Goal: Feedback & Contribution: Contribute content

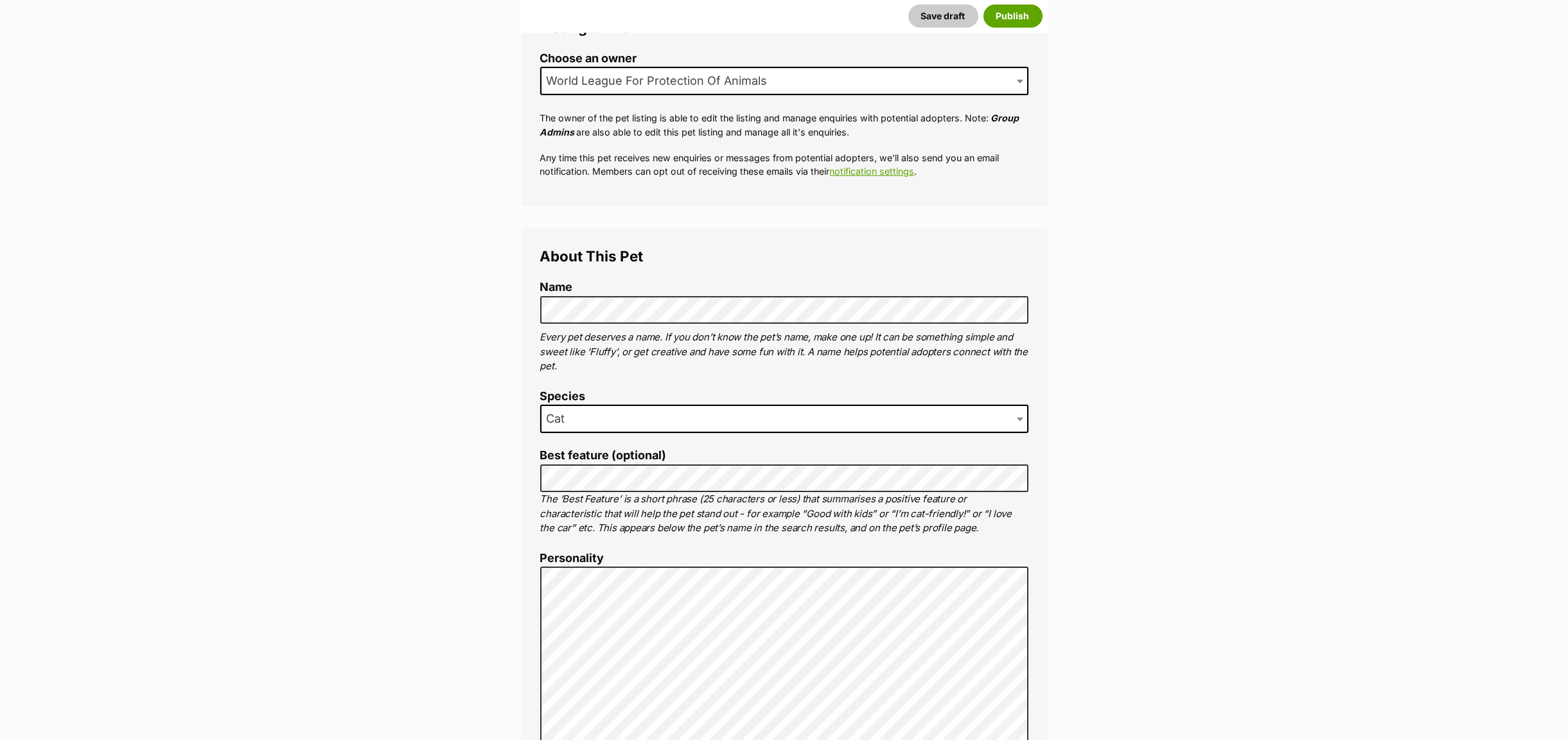
scroll to position [113, 0]
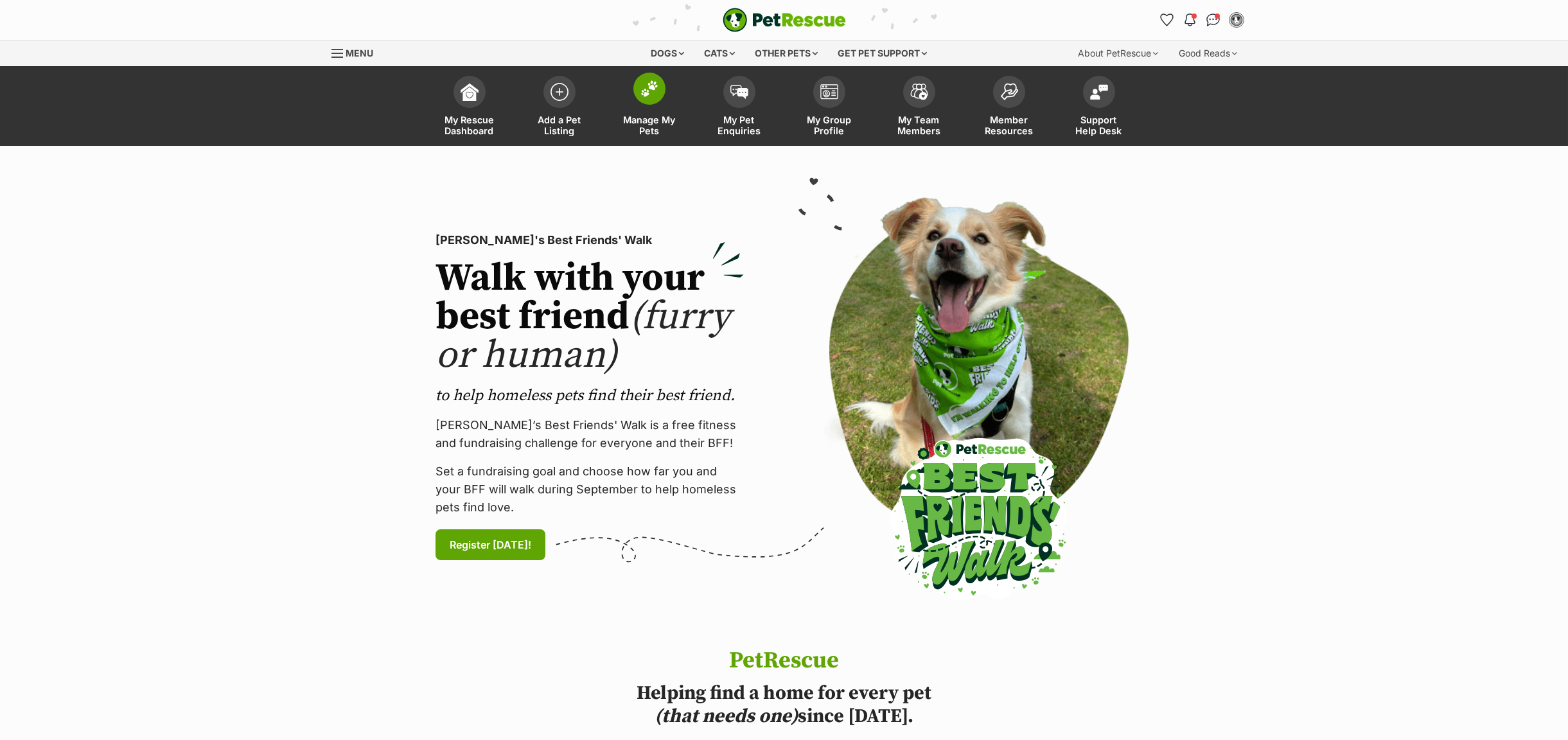
click at [661, 129] on span "Manage My Pets" at bounding box center [650, 125] width 58 height 22
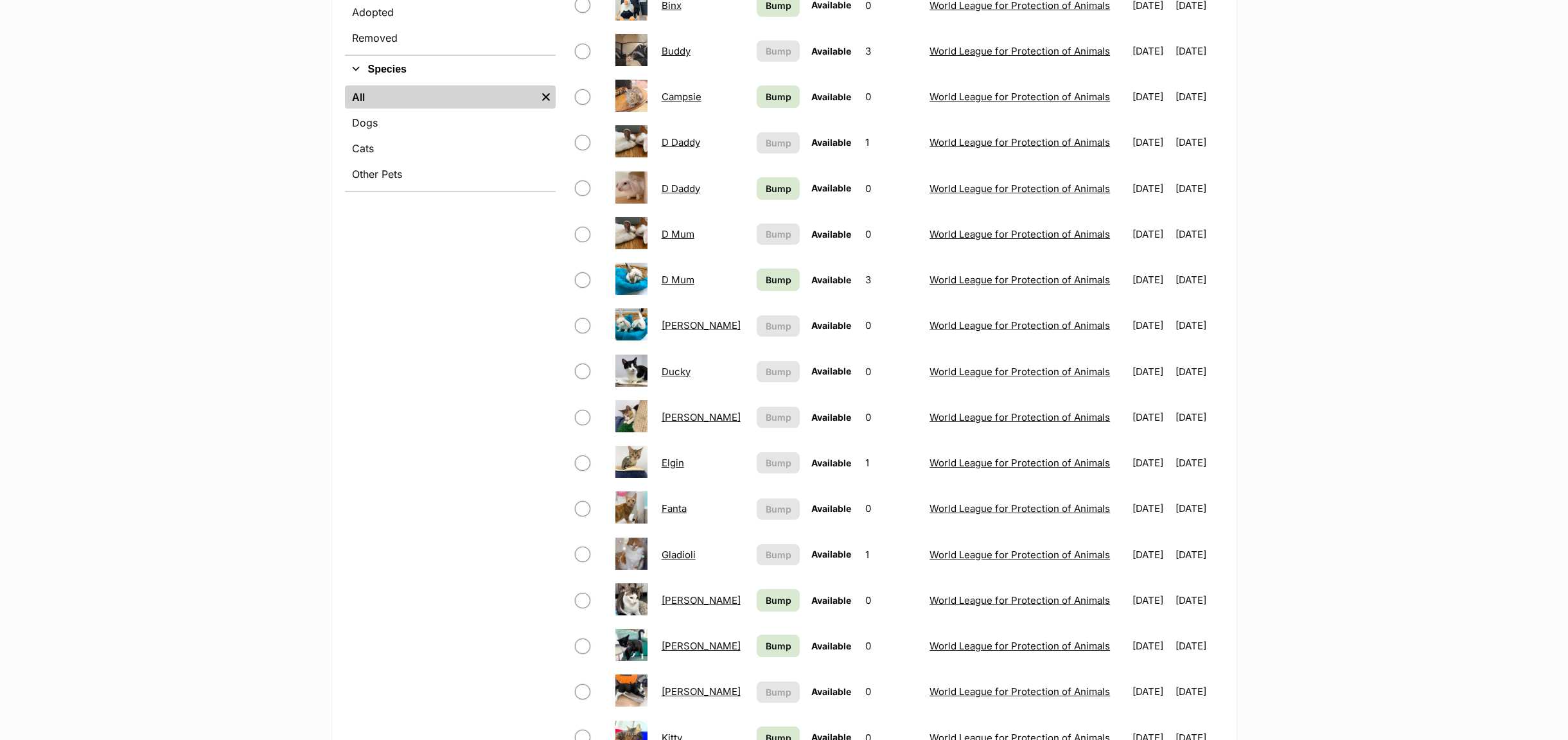
scroll to position [674, 0]
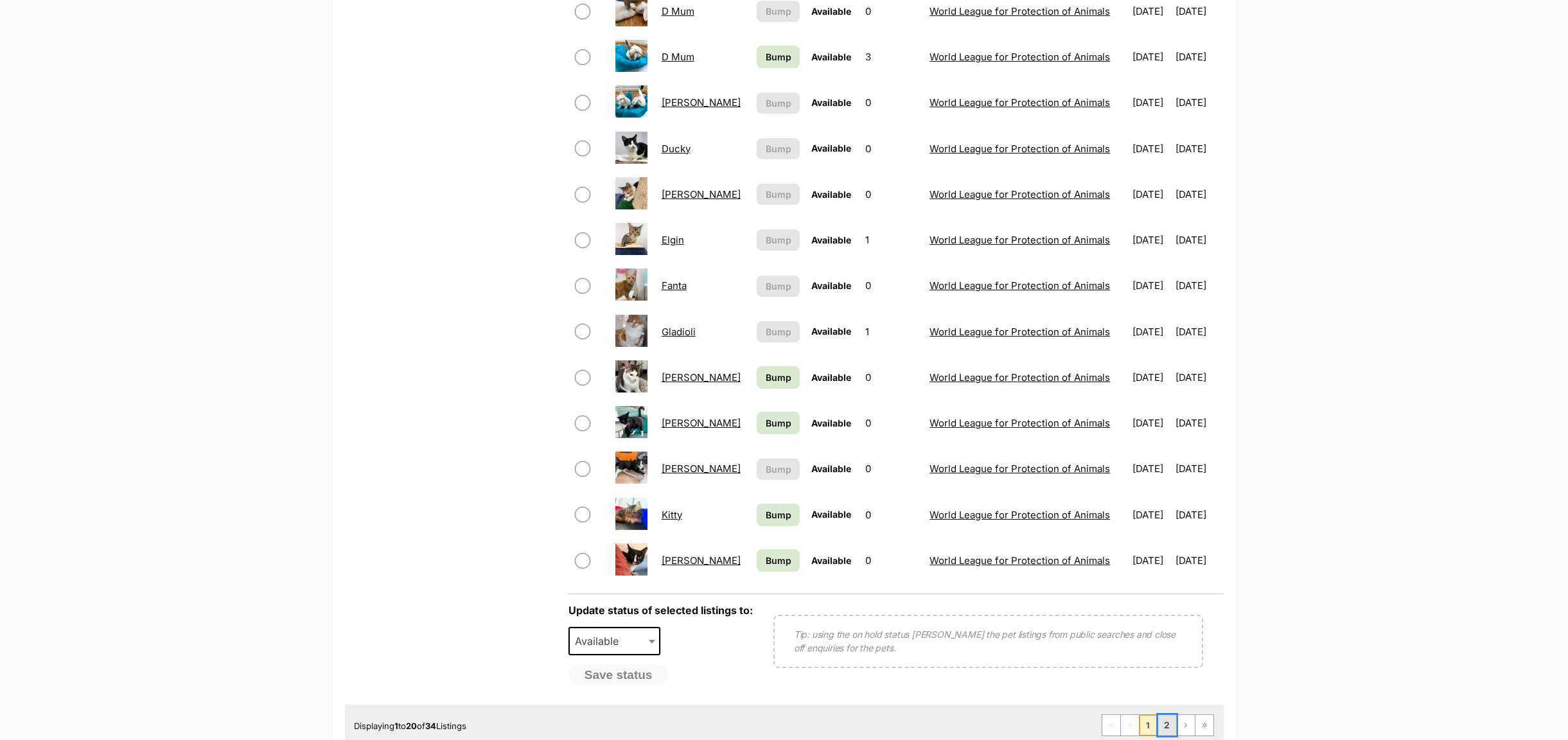
click at [1166, 732] on link "2" at bounding box center [1167, 725] width 18 height 20
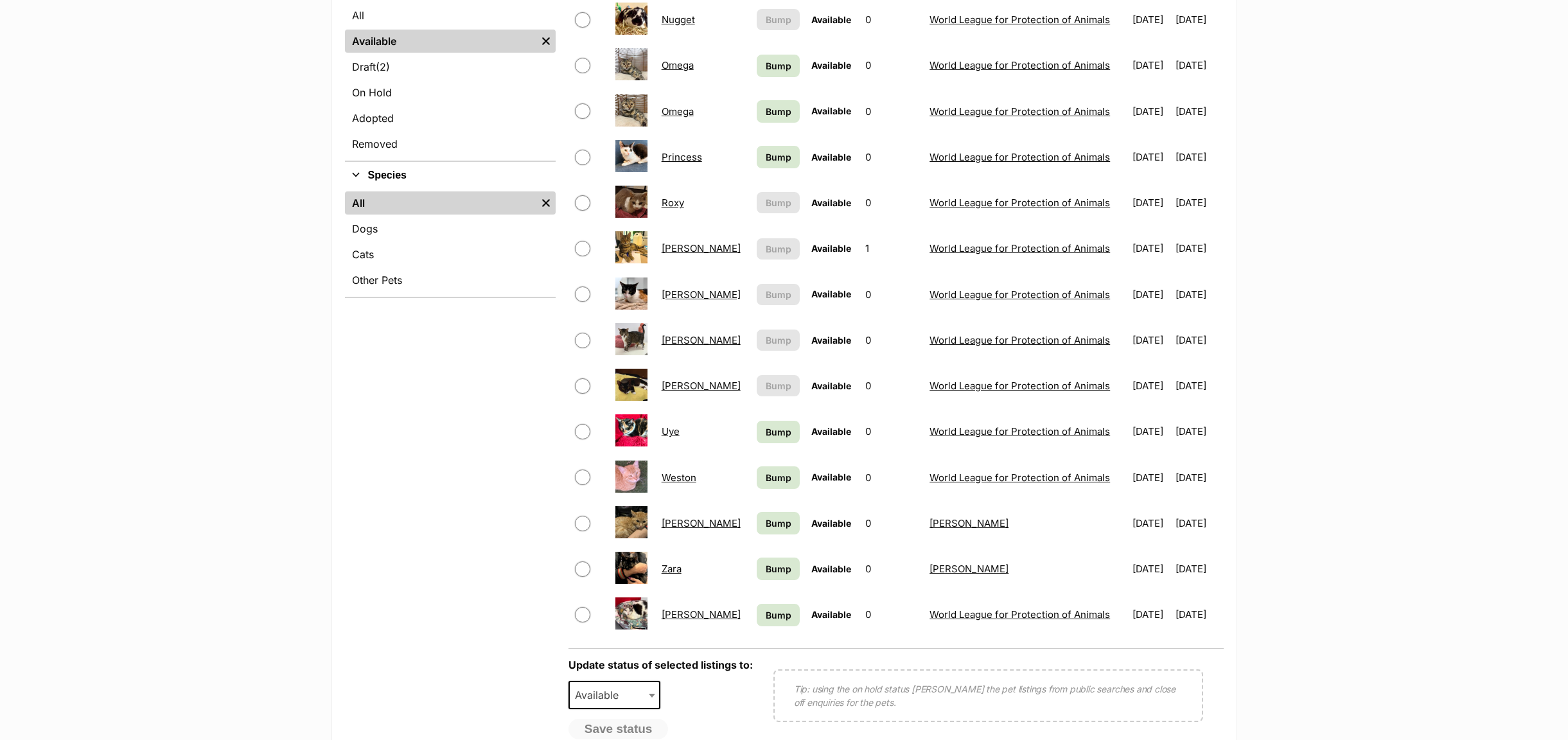
scroll to position [96, 0]
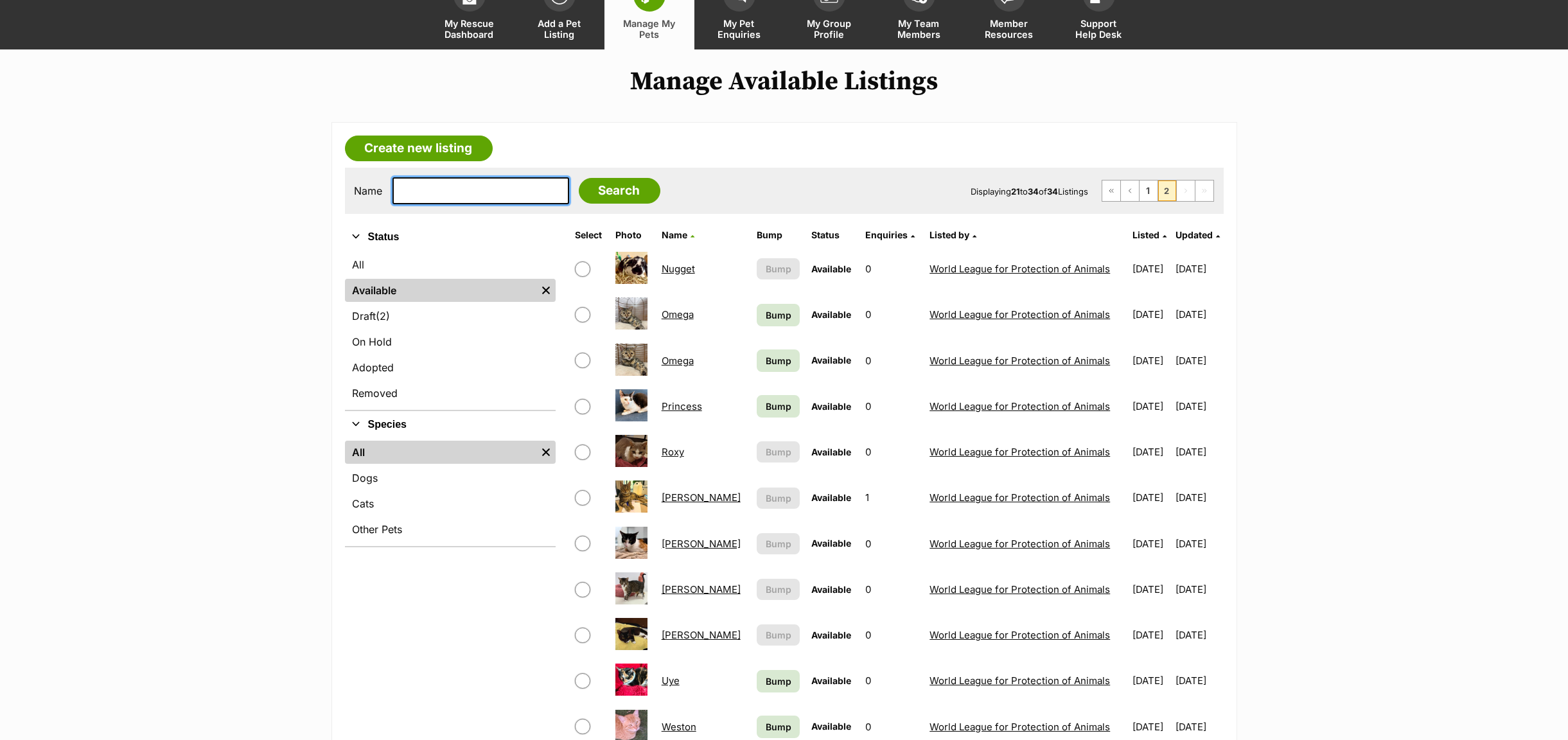
click at [439, 195] on input "text" at bounding box center [481, 191] width 177 height 27
click at [412, 151] on link "Create new listing" at bounding box center [419, 148] width 148 height 26
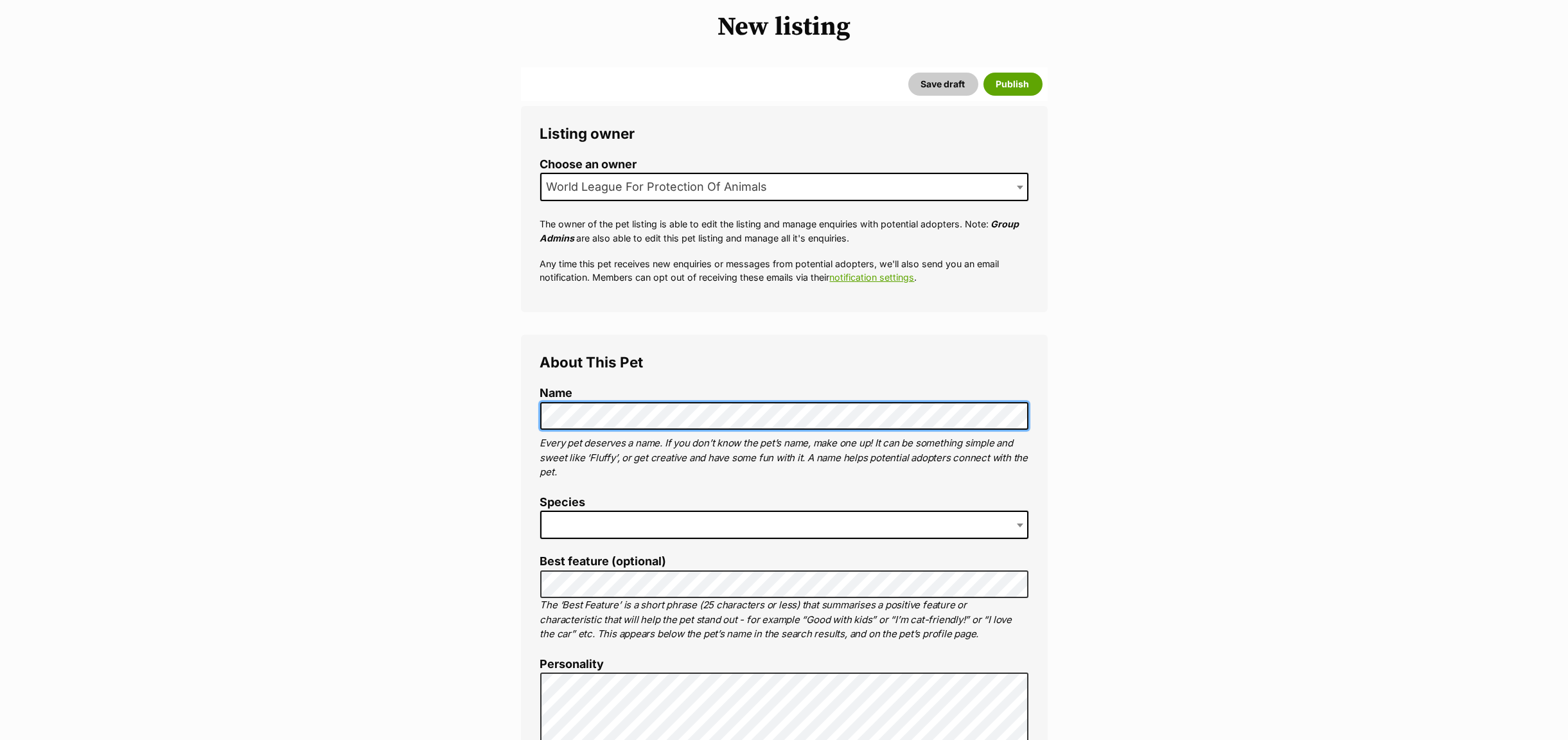
scroll to position [578, 0]
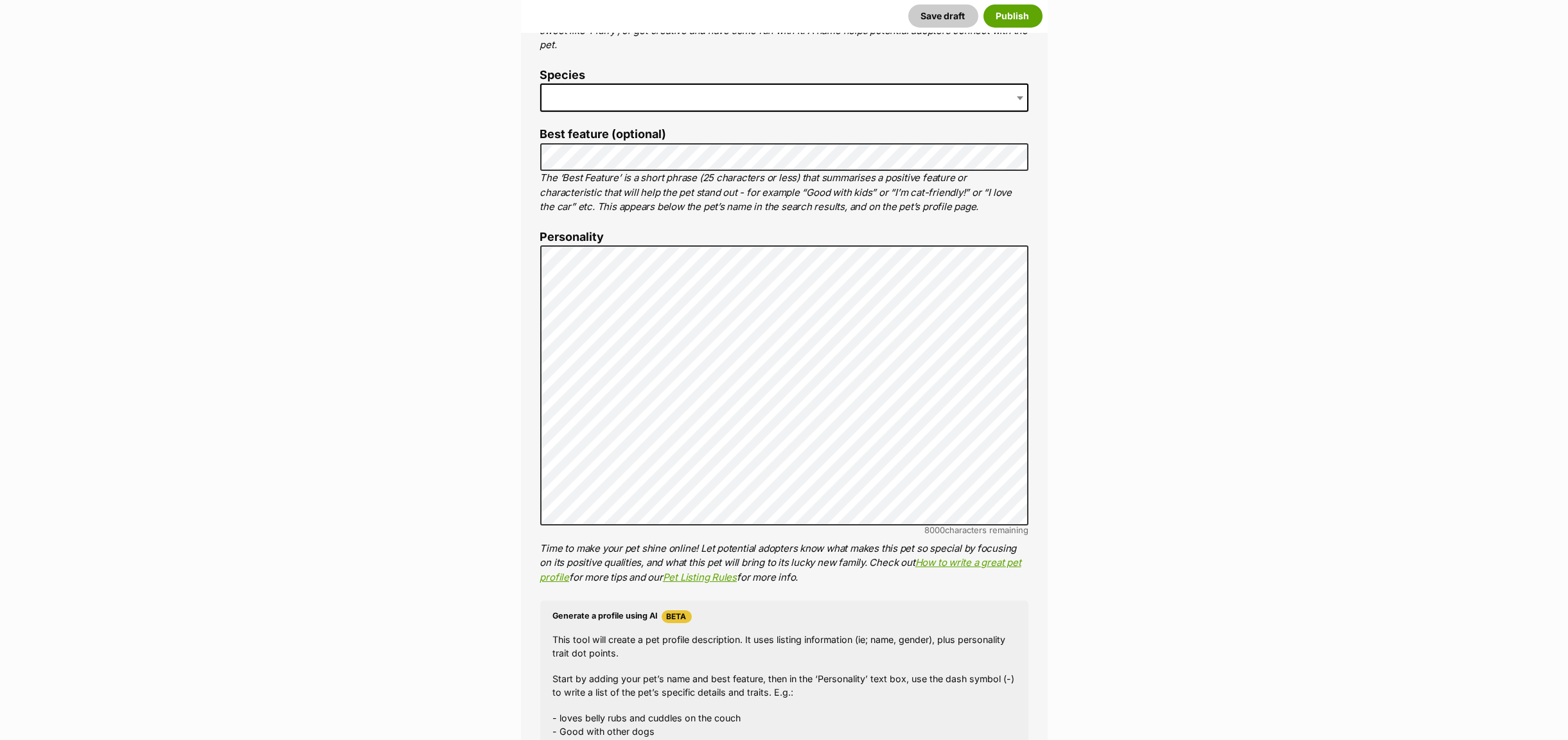
click at [564, 141] on label "Best feature (optional)" at bounding box center [784, 134] width 488 height 13
click at [565, 100] on span at bounding box center [784, 98] width 488 height 28
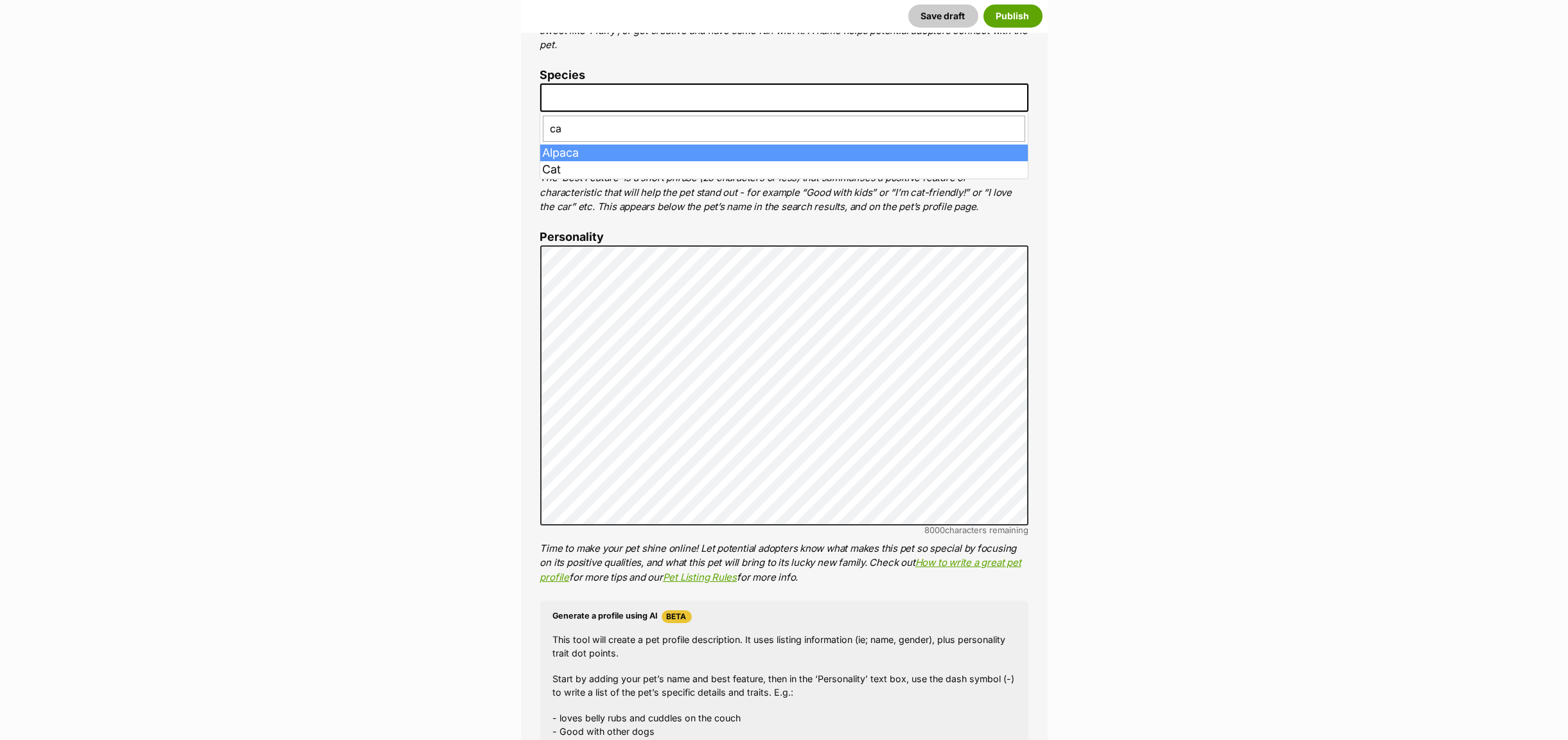
type input "cat"
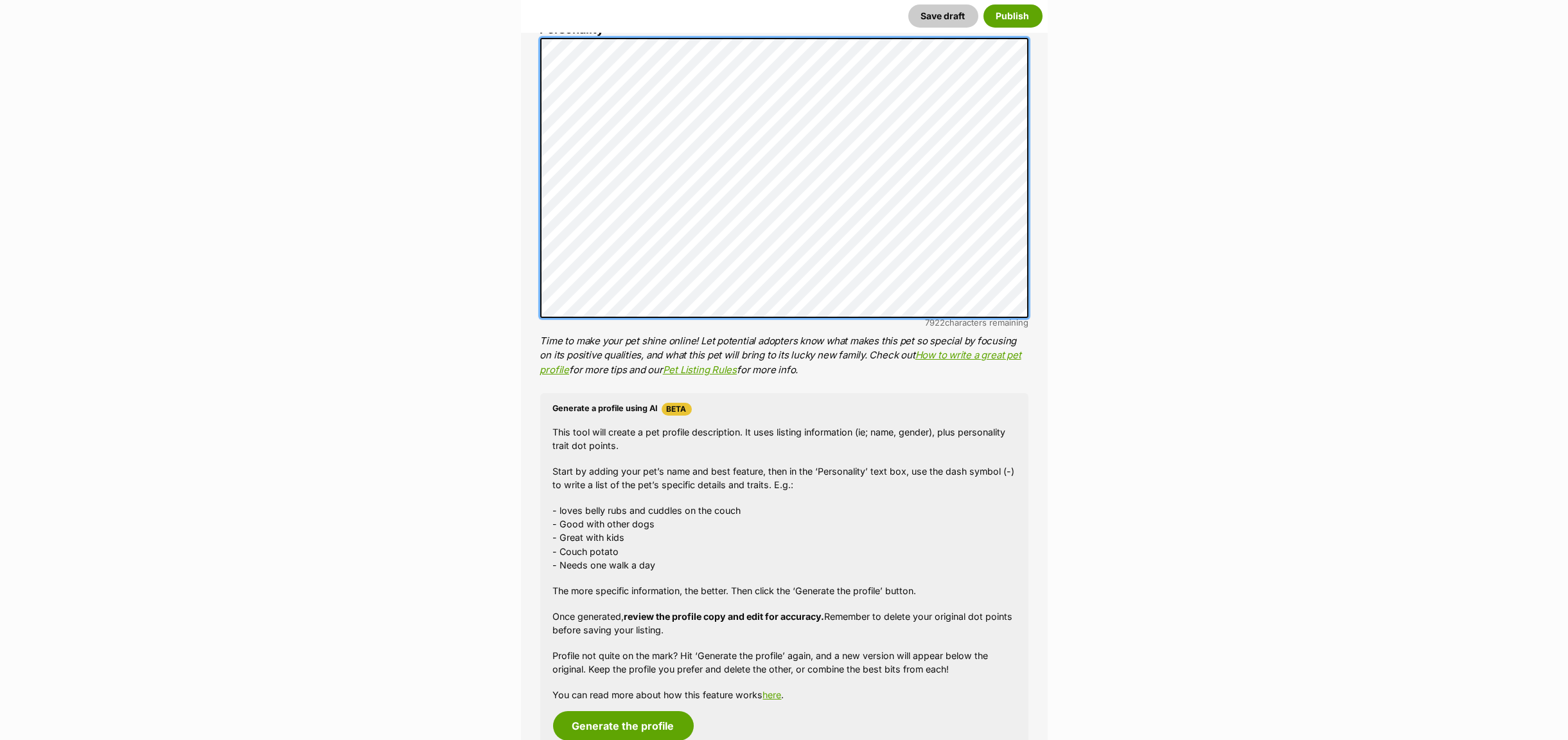
scroll to position [1060, 0]
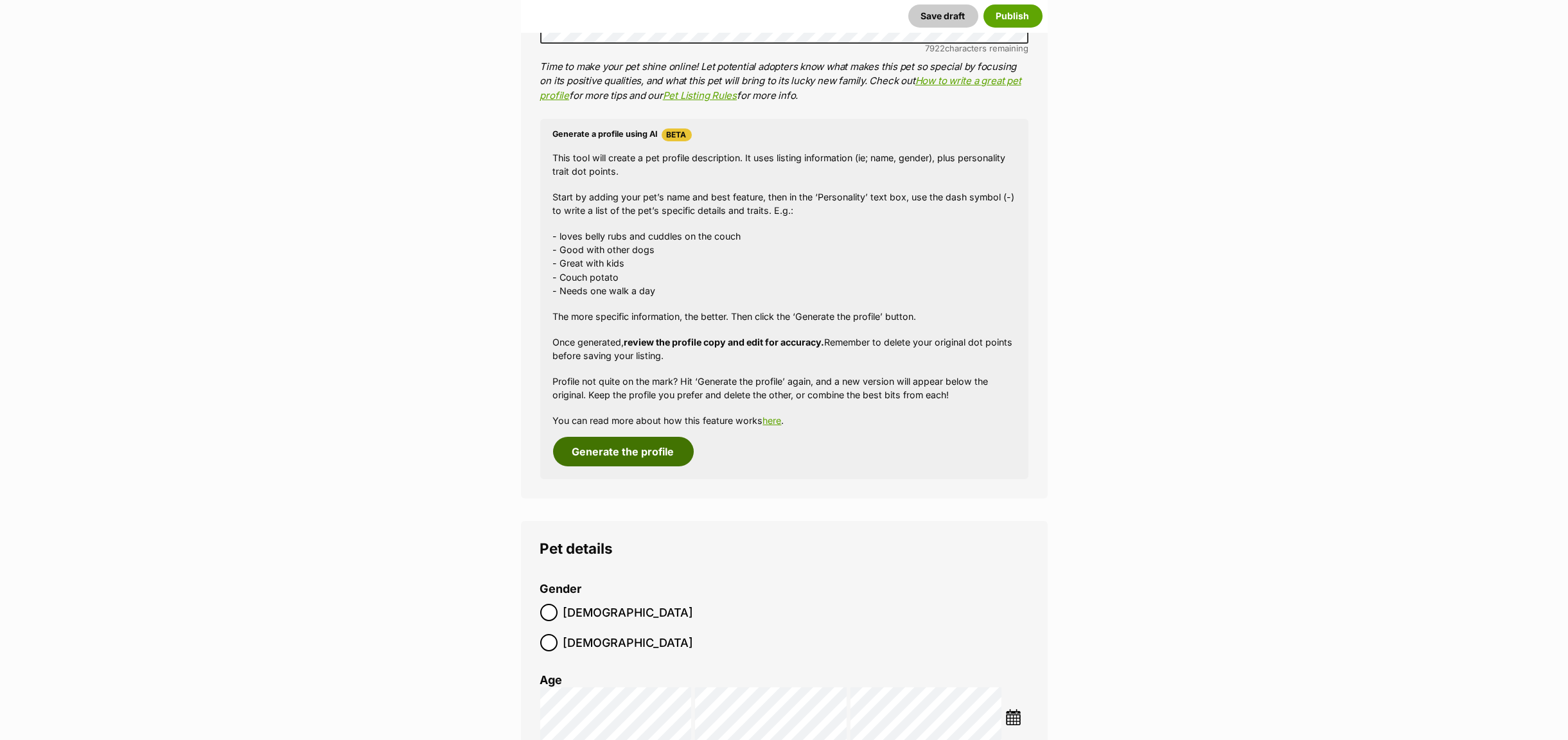
click at [608, 459] on button "Generate the profile" at bounding box center [623, 451] width 140 height 29
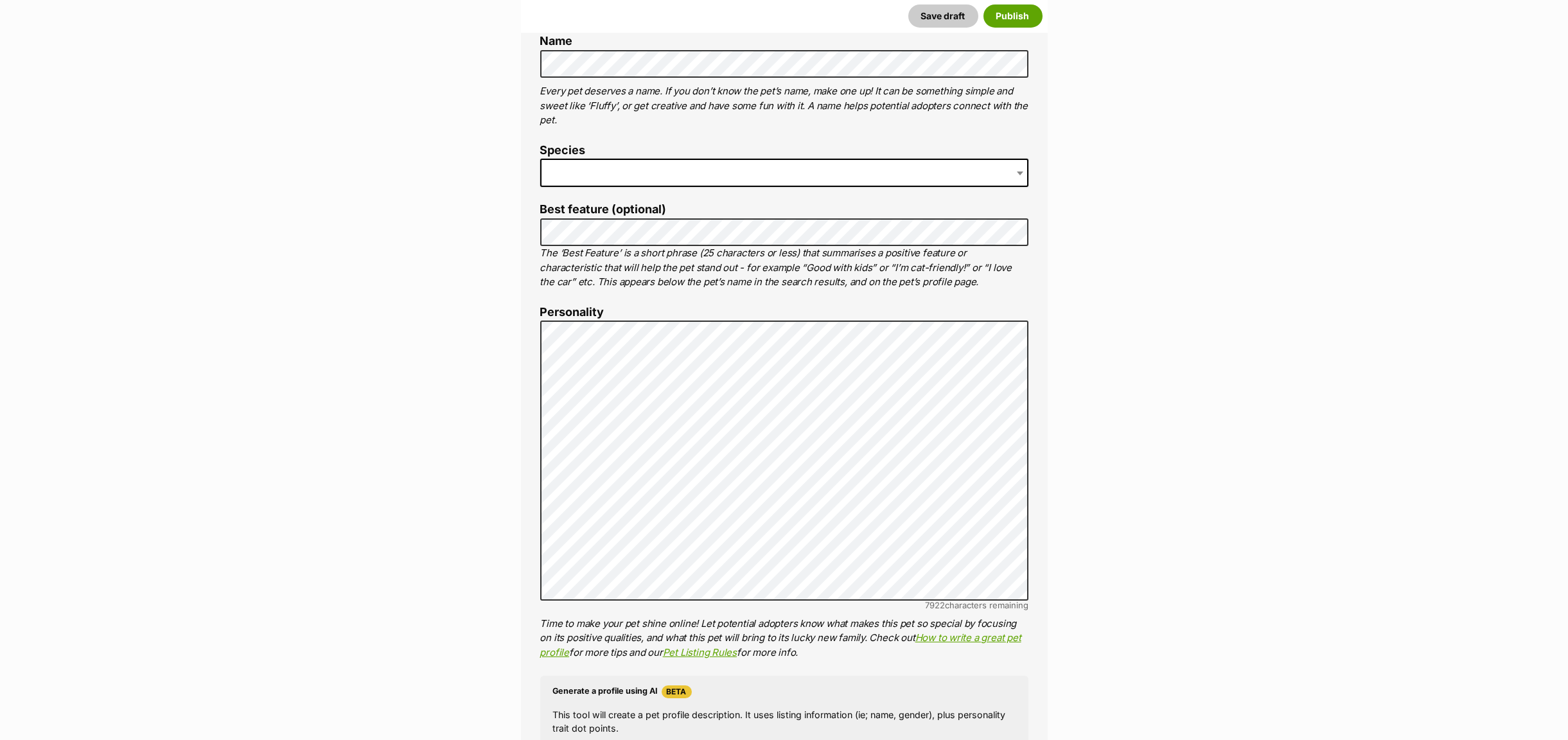
scroll to position [498, 0]
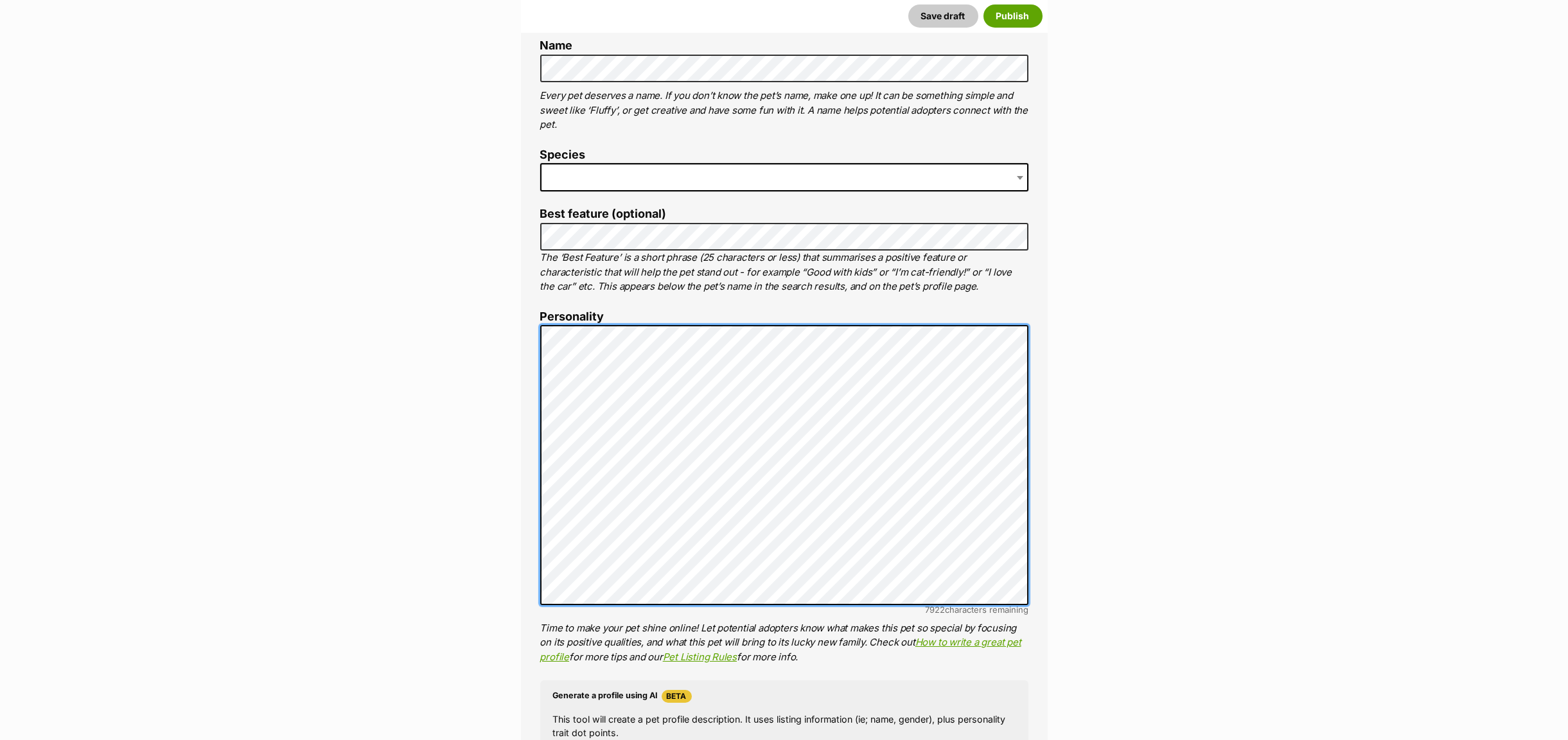
click at [538, 319] on div "About This Pet Name Henlo there, it looks like you might be using the pet name …" at bounding box center [784, 524] width 527 height 1072
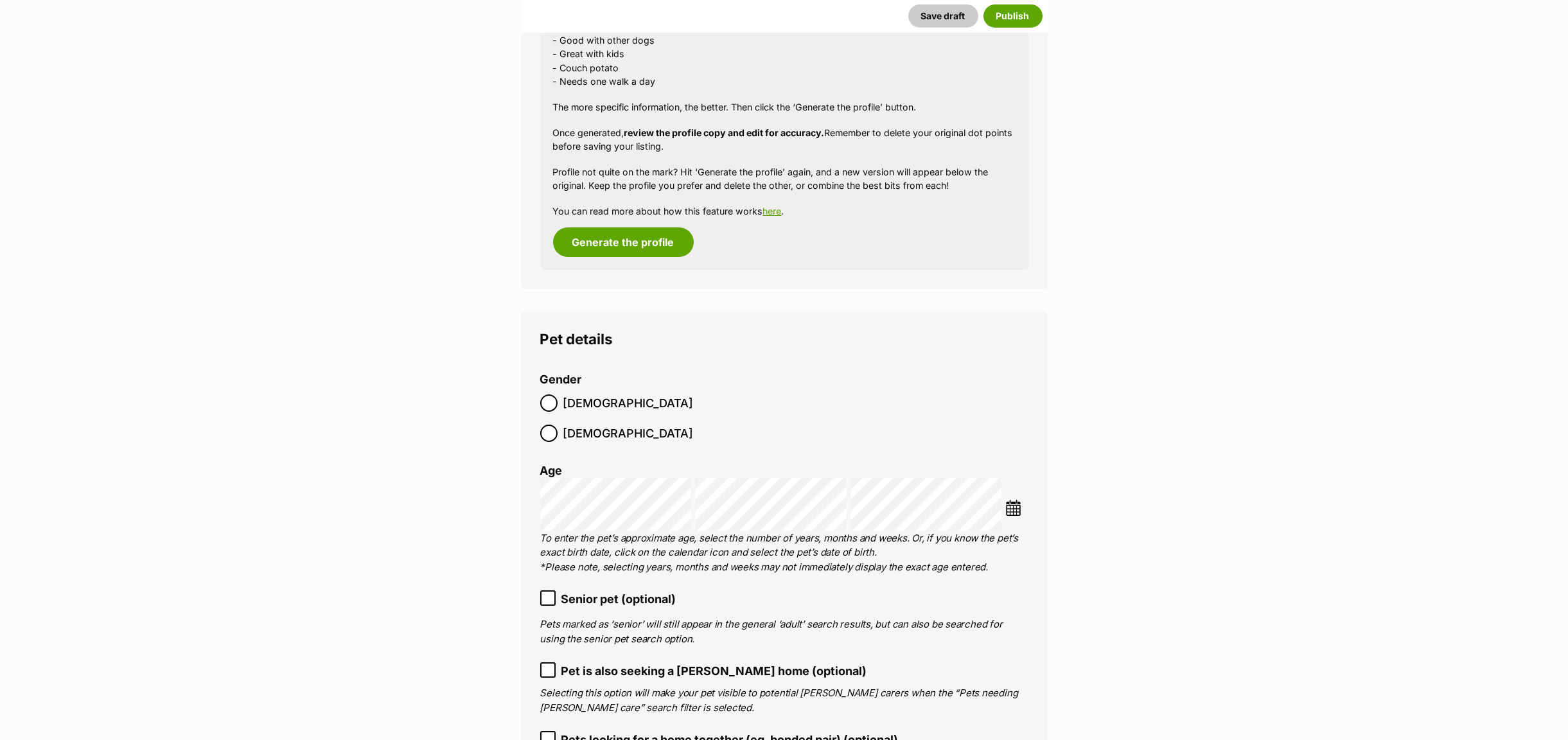
scroll to position [1557, 0]
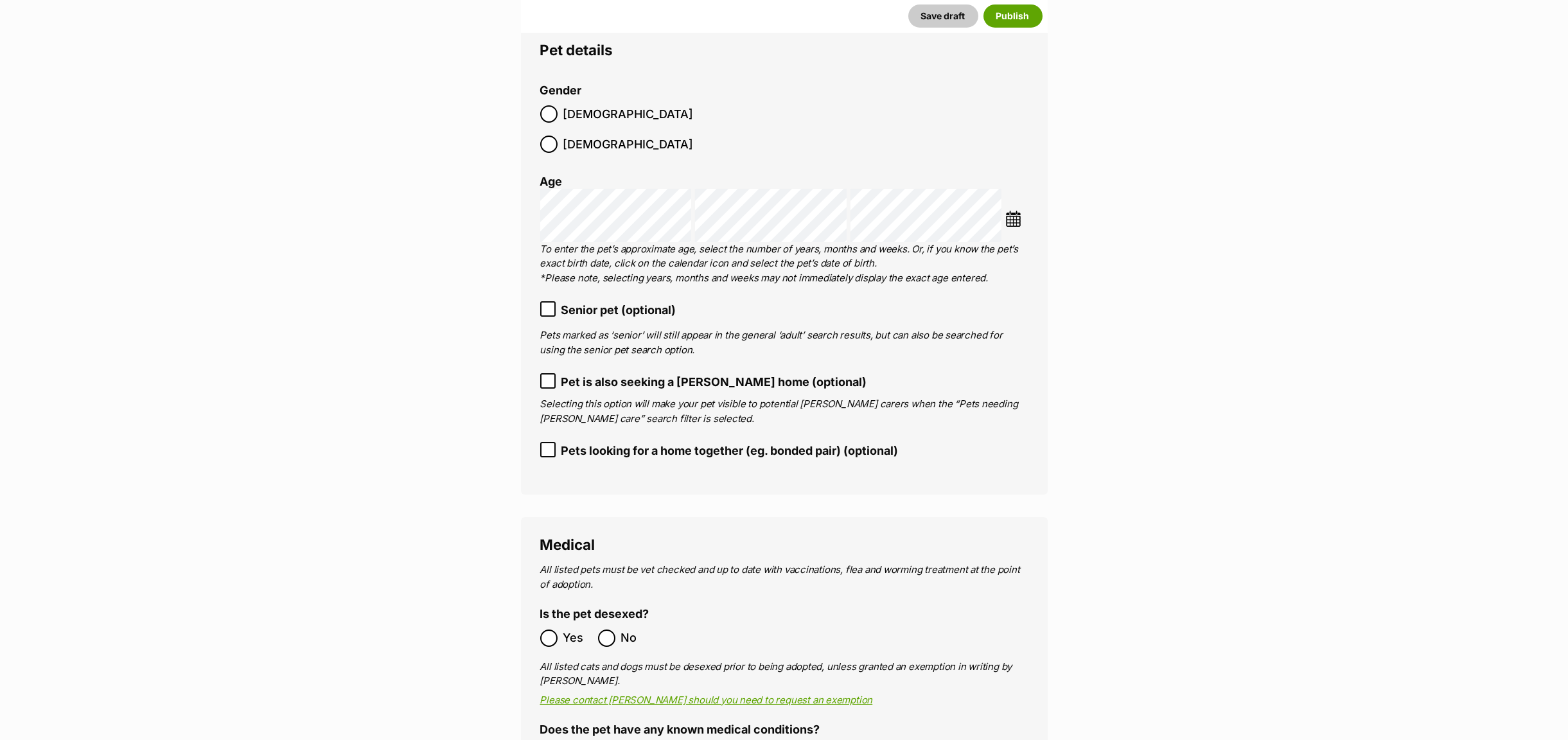
click at [548, 304] on icon at bounding box center [548, 309] width 9 height 9
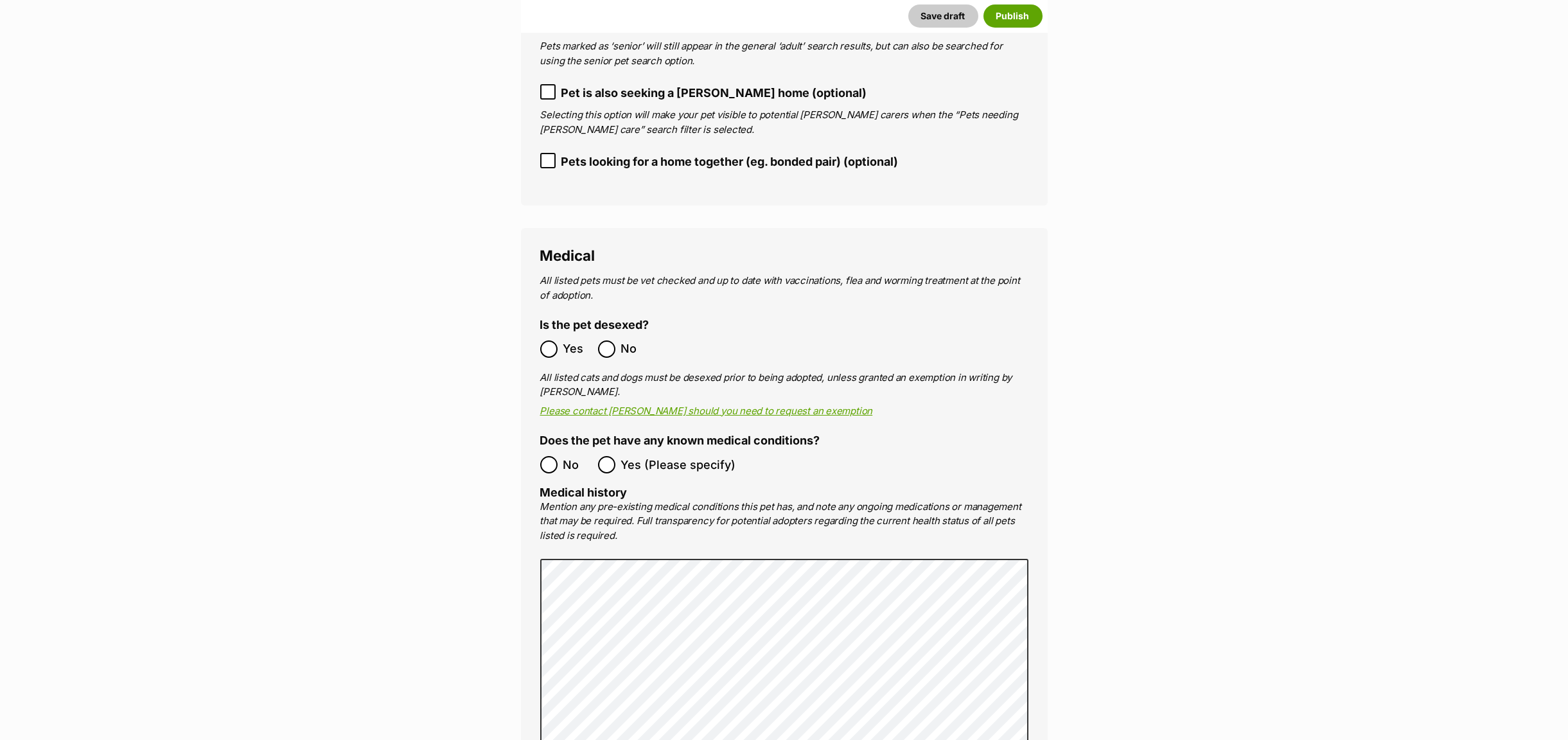
click at [615, 456] on label "Yes (Please specify)" at bounding box center [667, 464] width 138 height 17
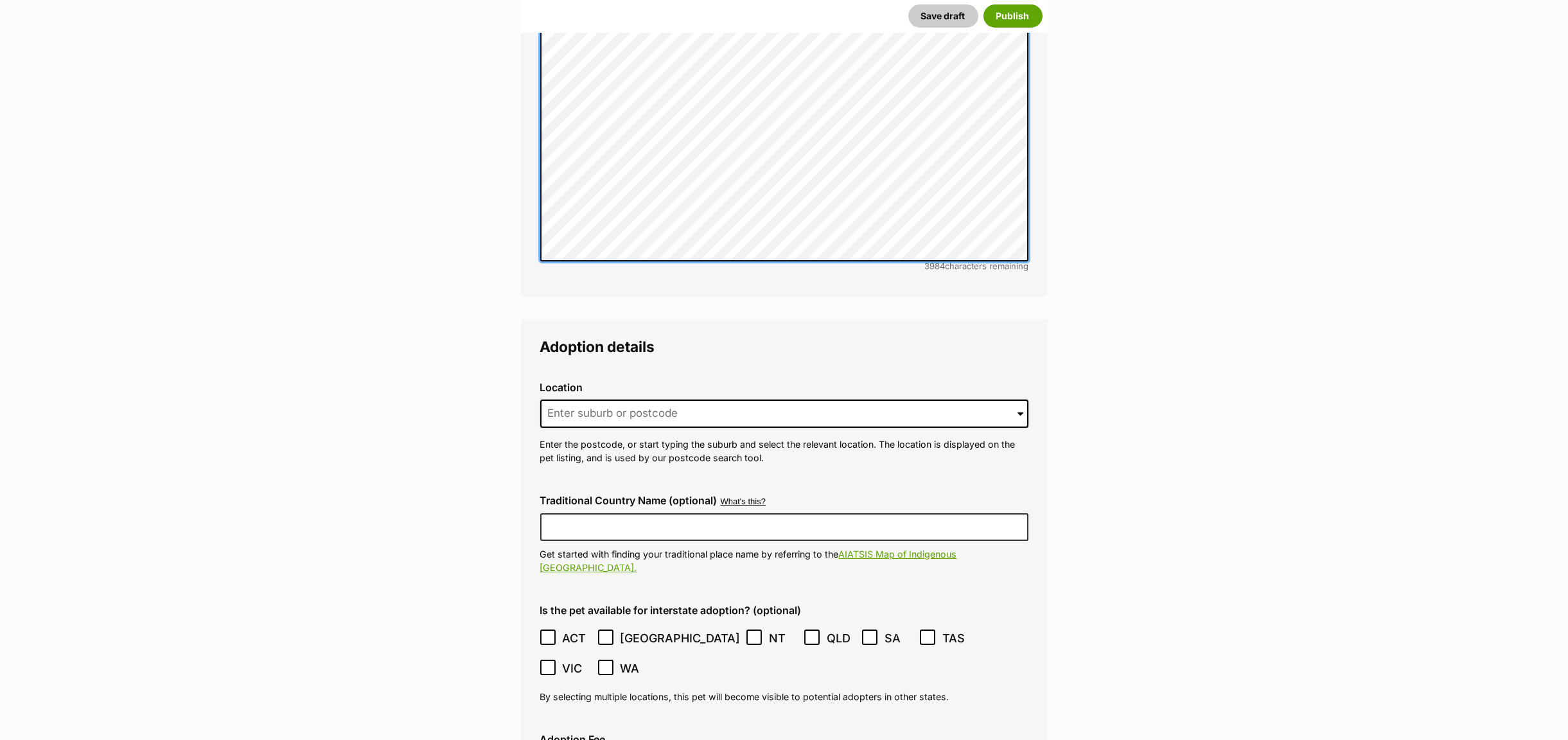
scroll to position [2425, 0]
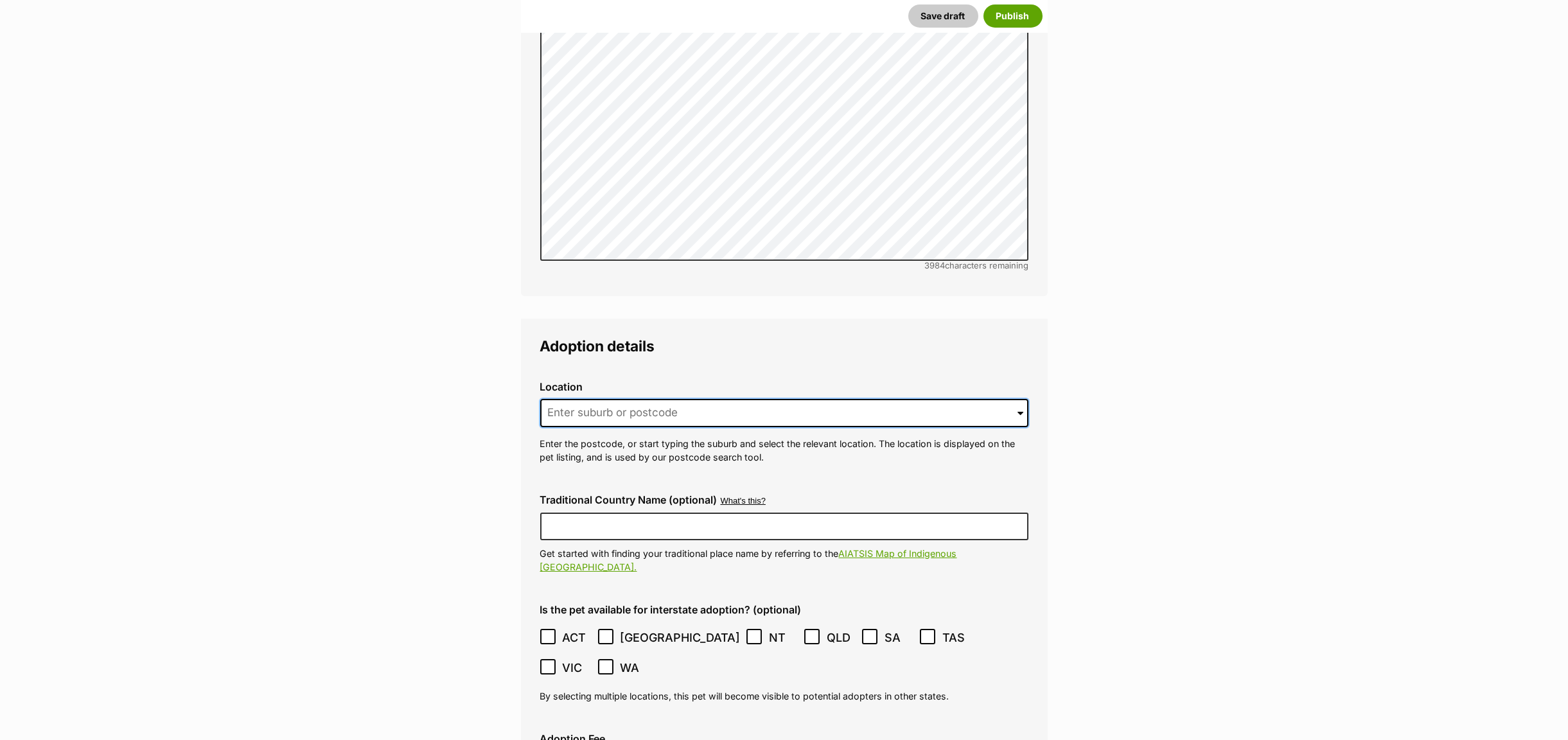
click at [620, 399] on input at bounding box center [784, 413] width 488 height 28
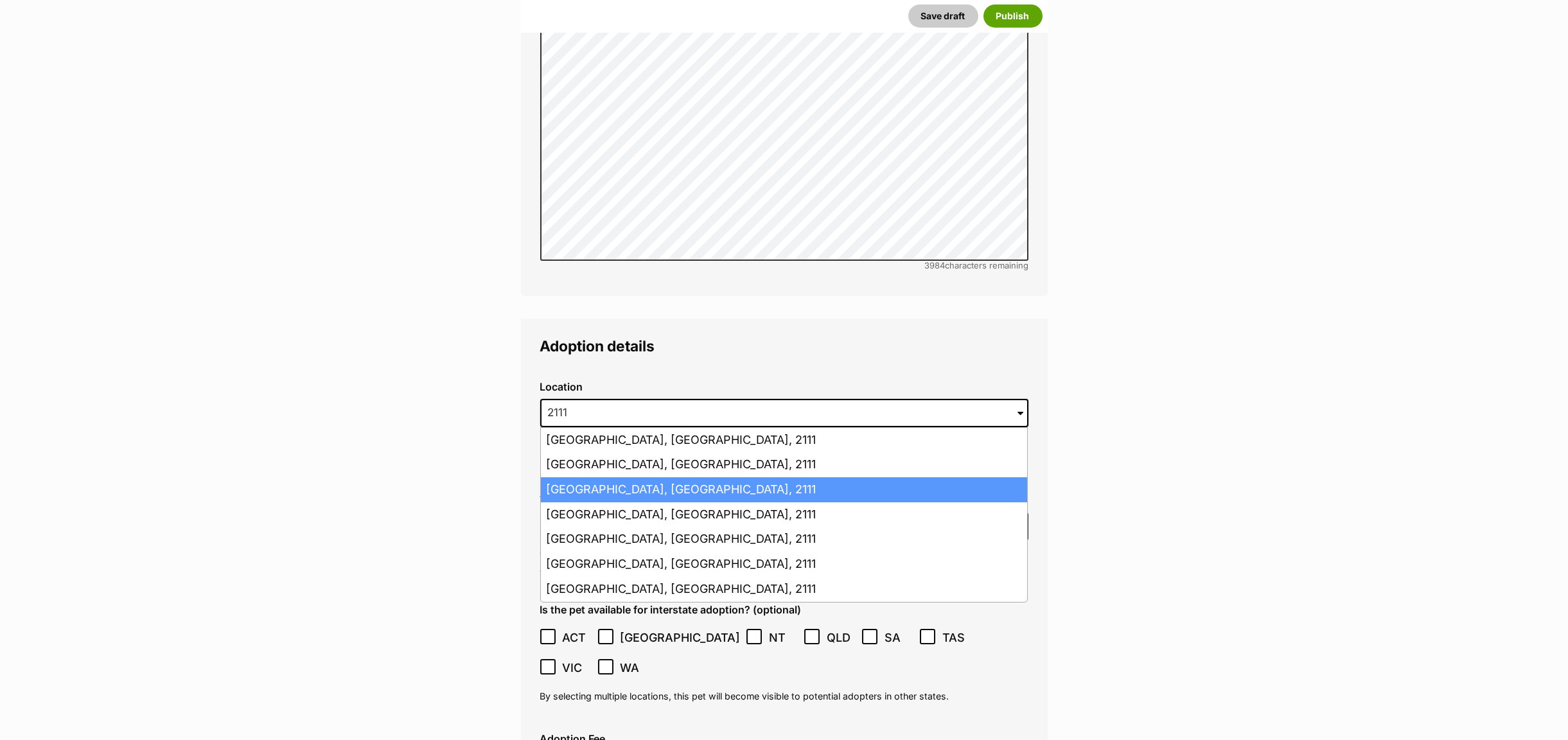
click at [593, 477] on li "Gladesville, New South Wales, 2111" at bounding box center [784, 489] width 486 height 25
type input "Gladesville, New South Wales, 2111"
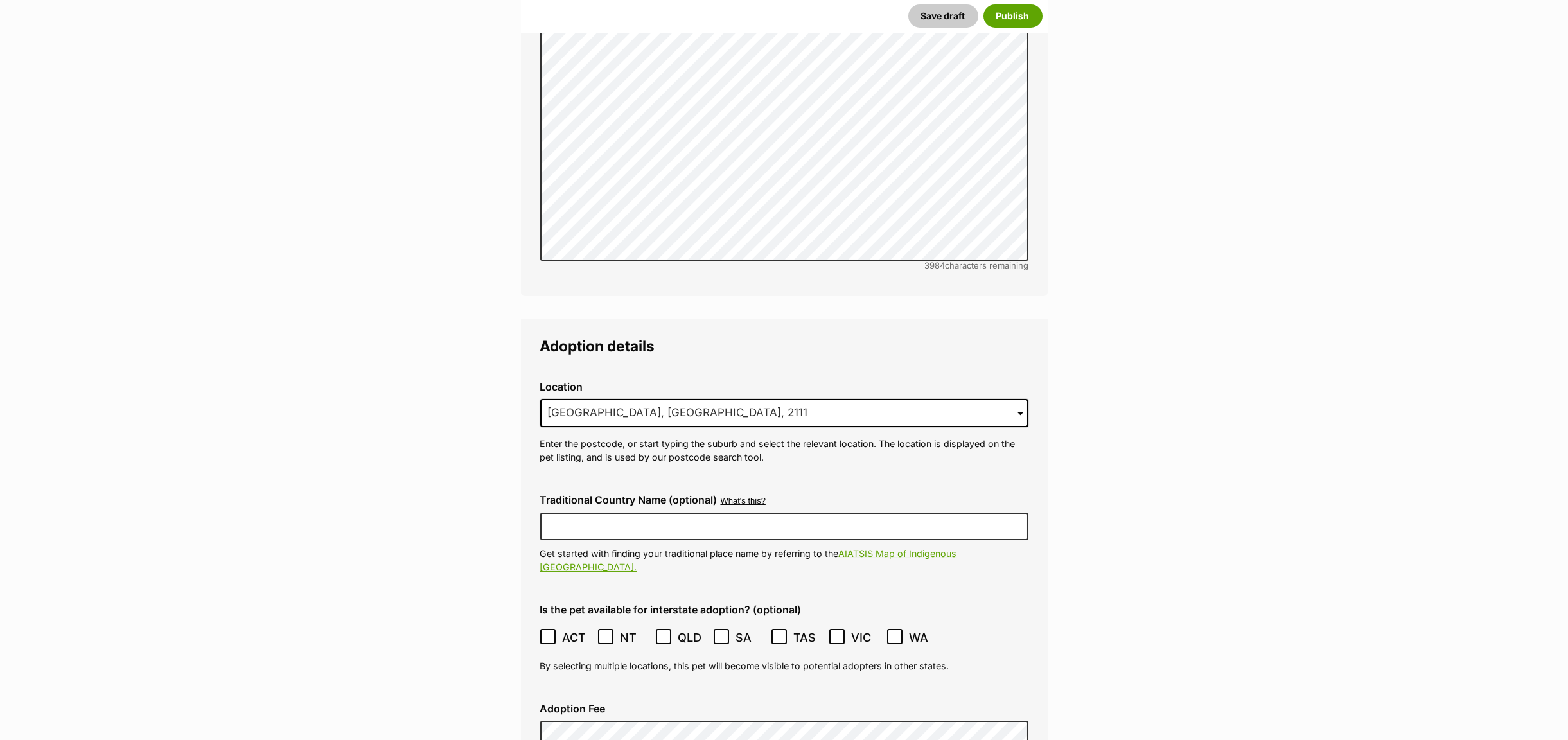
scroll to position [2617, 0]
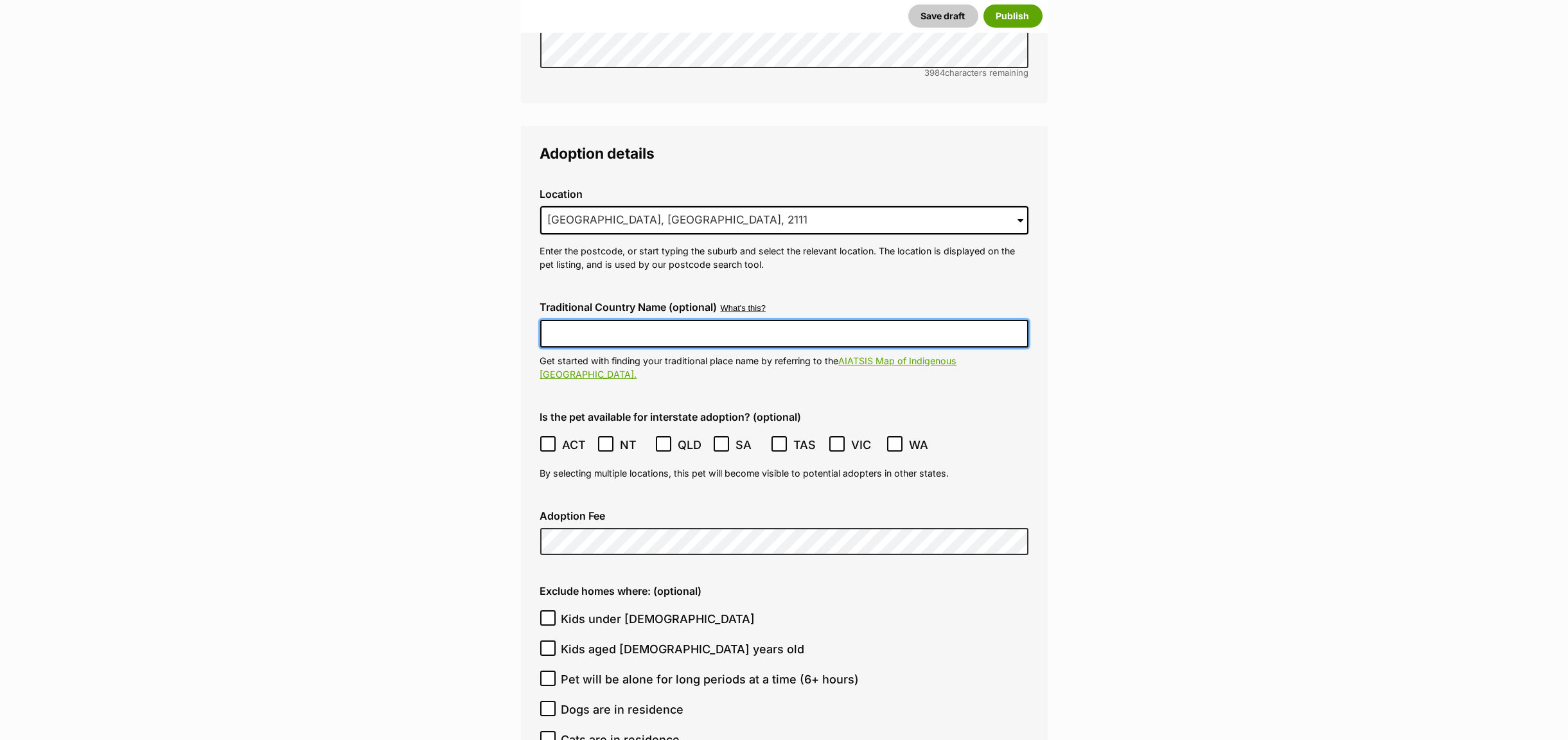
click at [550, 320] on input "Traditional Country Name (optional)" at bounding box center [784, 333] width 488 height 27
type input "Wallumettagal"
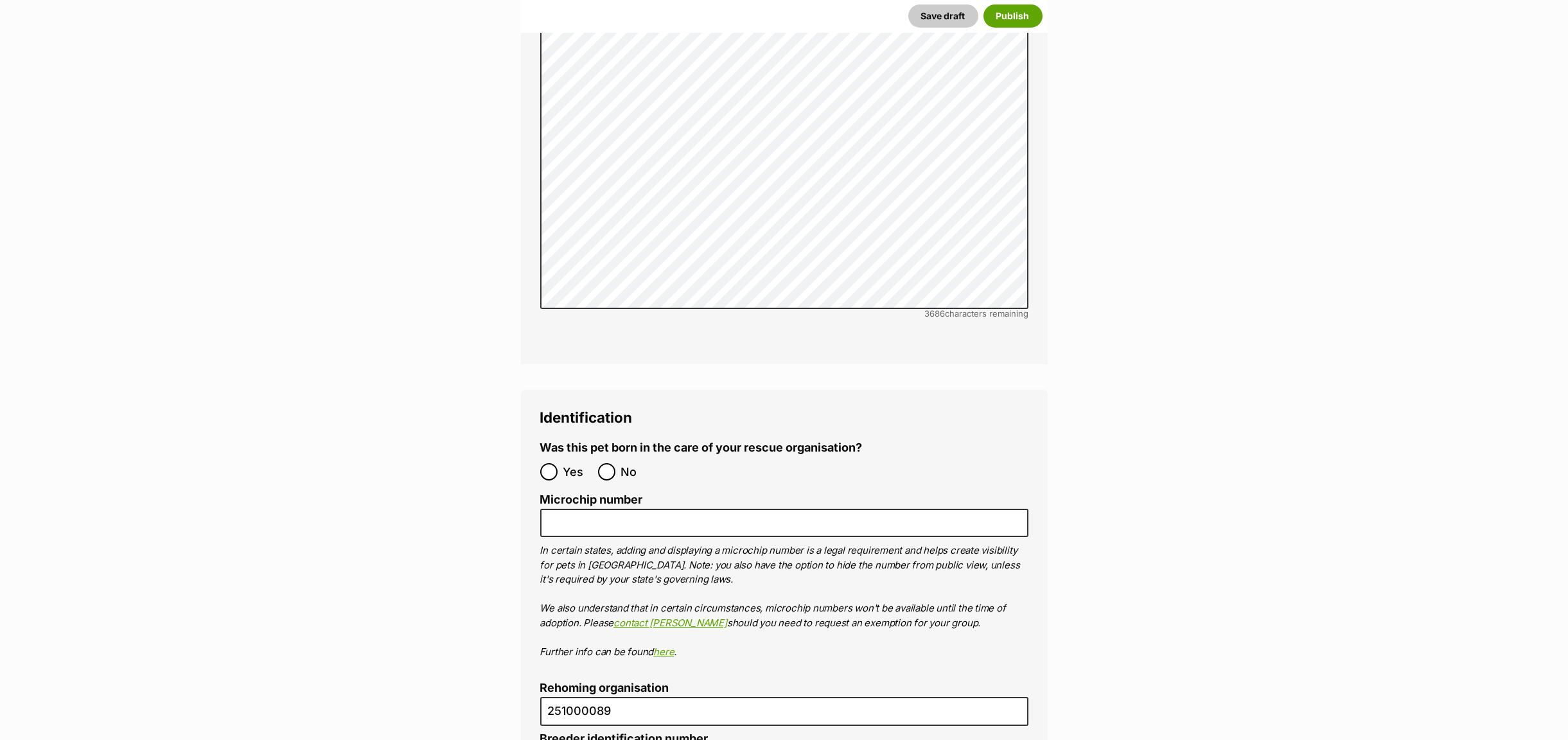
scroll to position [3677, 0]
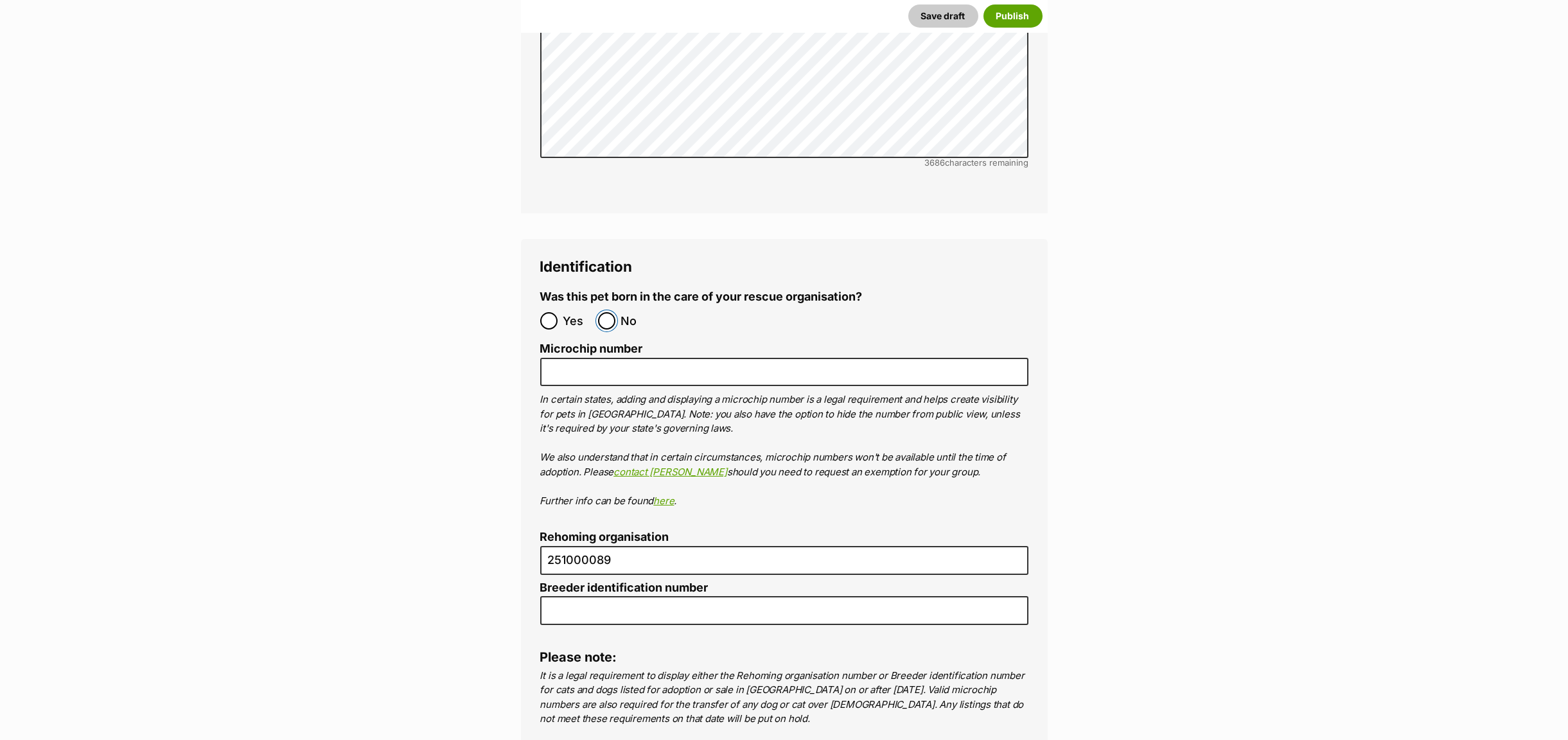
click at [606, 312] on input "No" at bounding box center [606, 320] width 17 height 17
radio input "true"
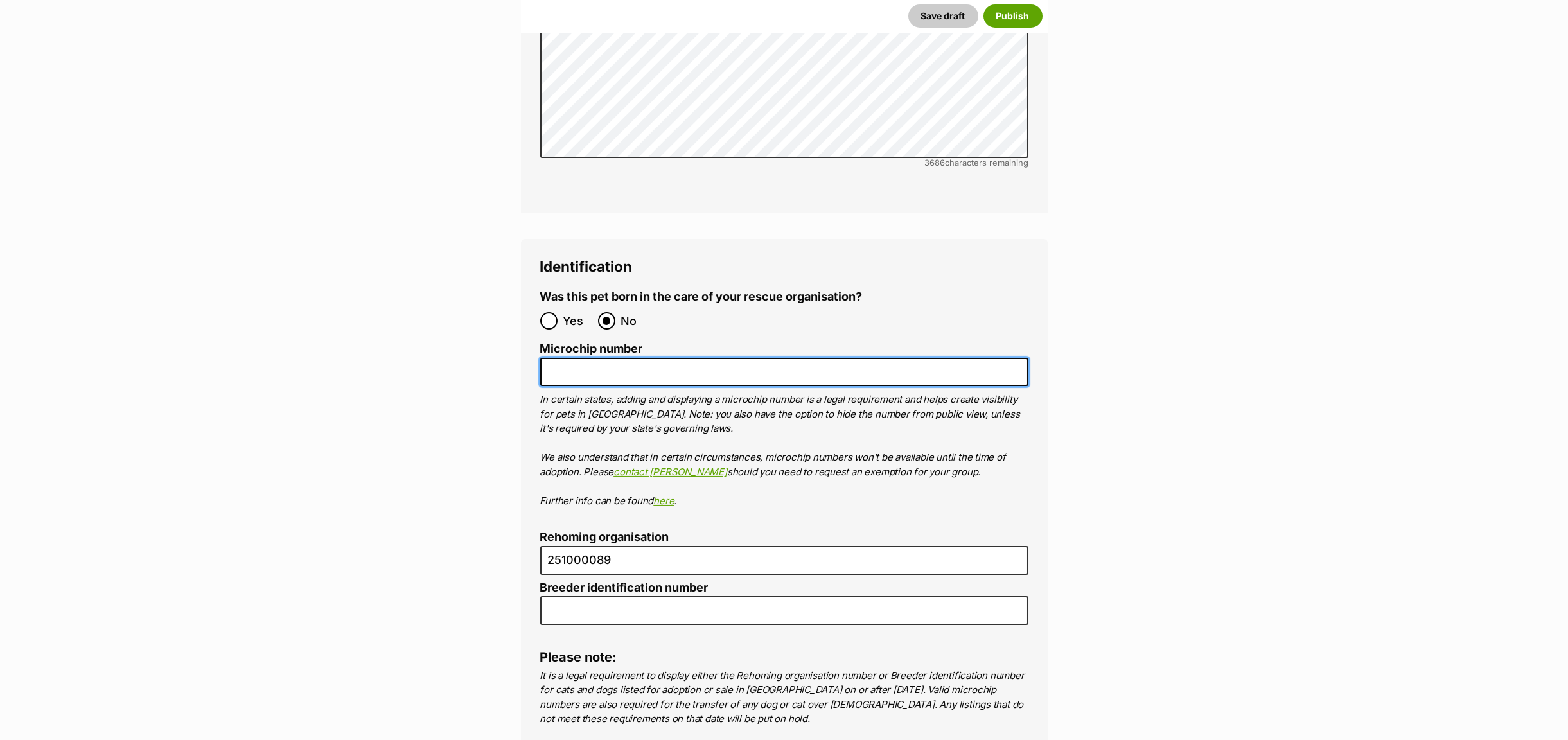
click at [573, 357] on input "Microchip number" at bounding box center [784, 371] width 488 height 29
paste input "943994320459690"
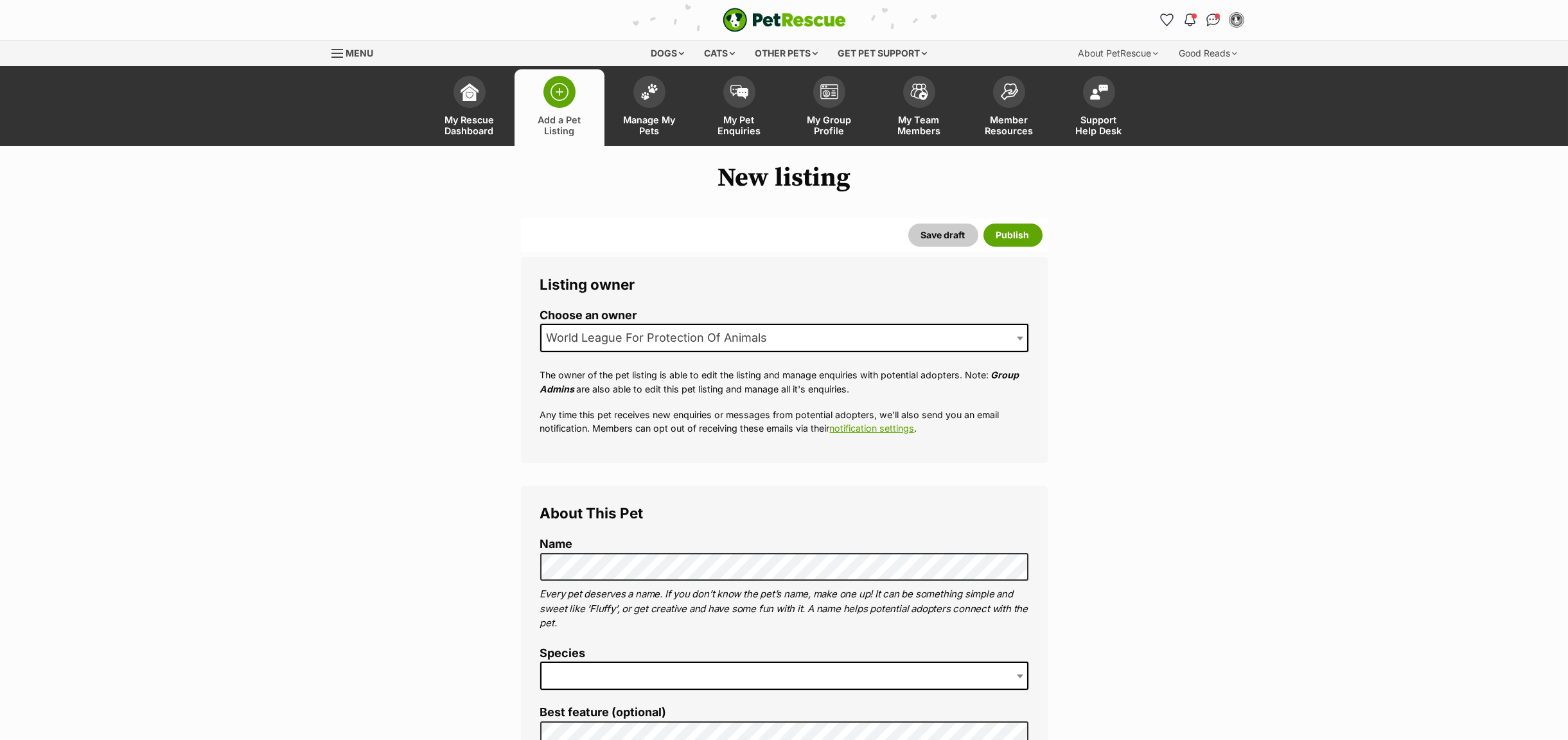
scroll to position [289, 0]
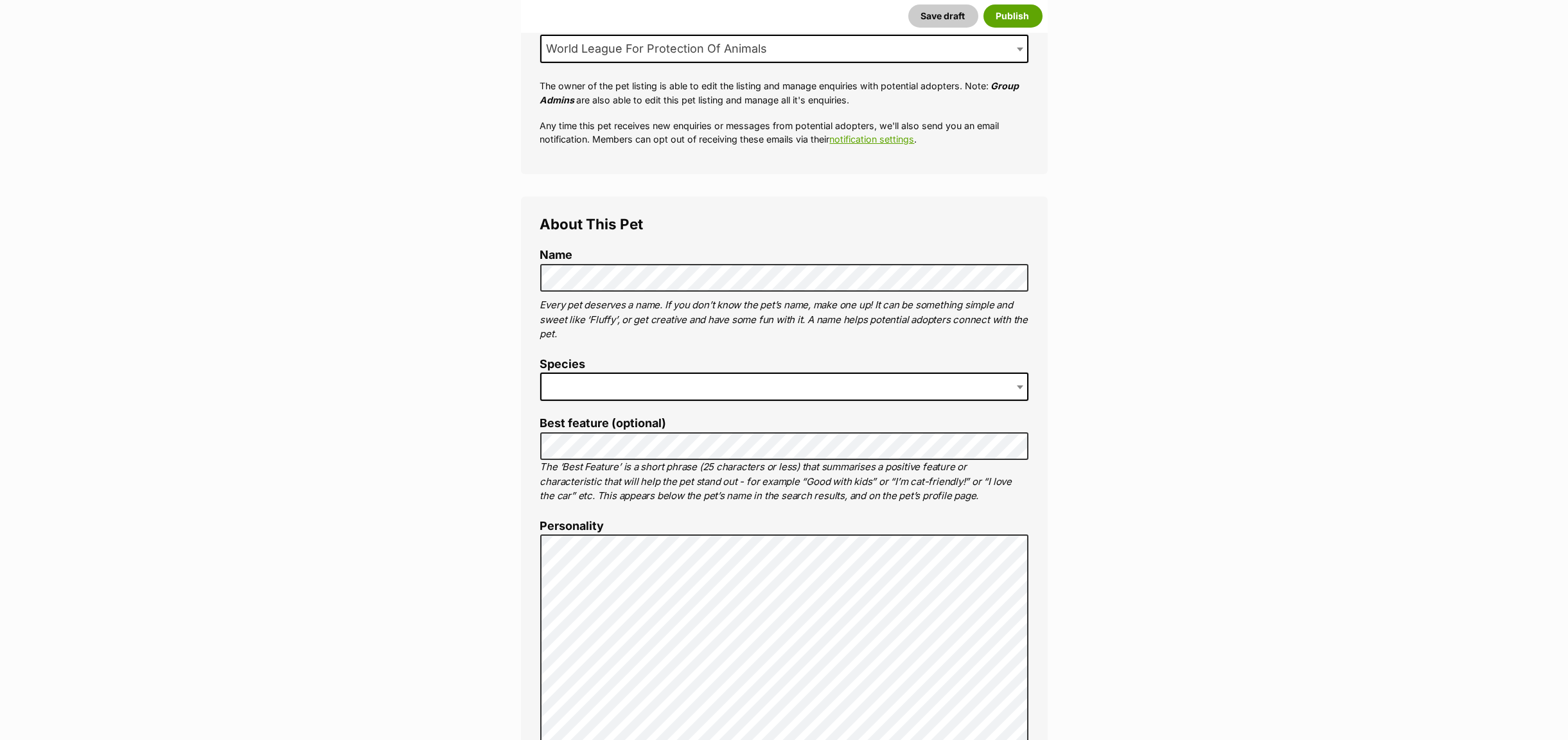
type input "943994320459690"
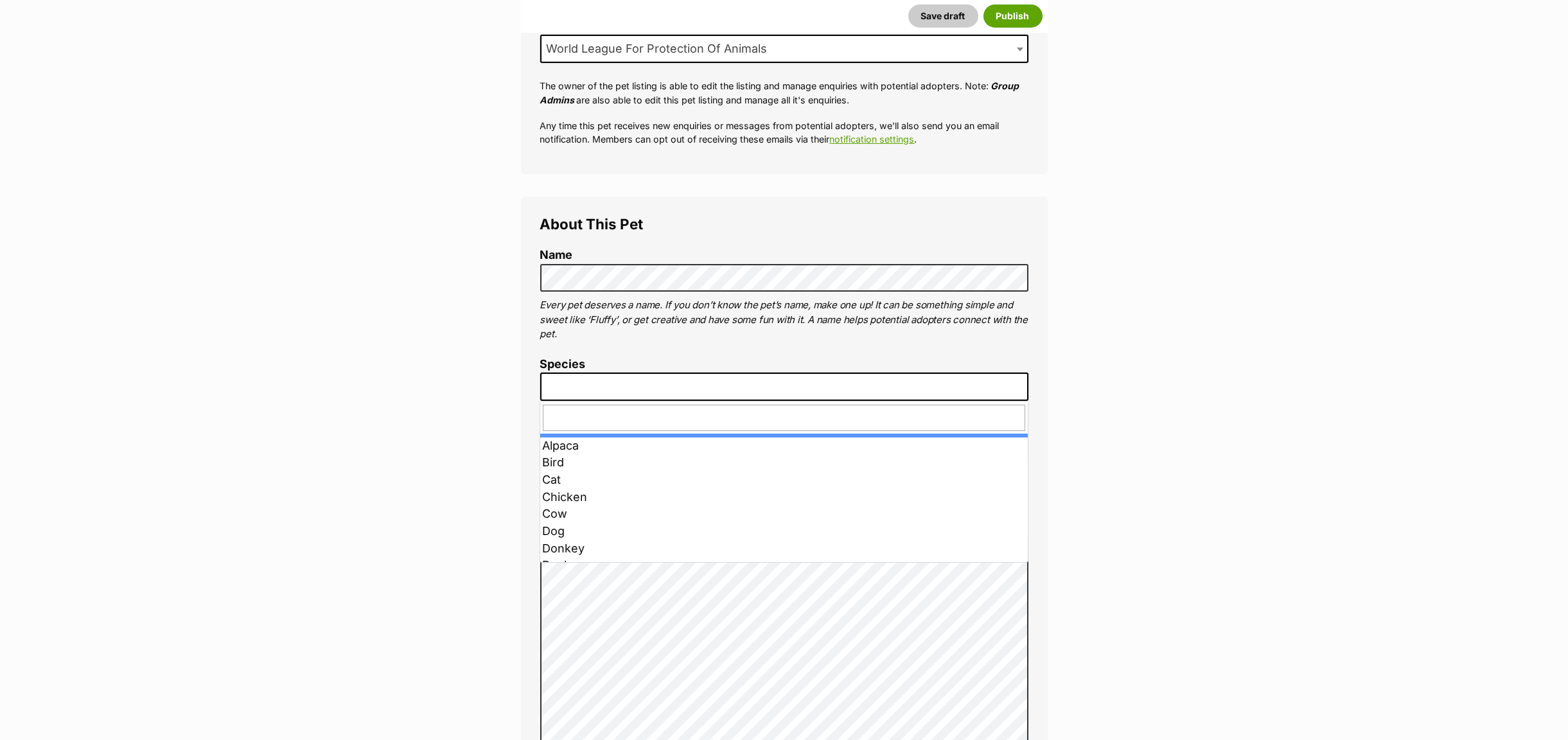
click at [1020, 386] on span at bounding box center [1021, 386] width 13 height 28
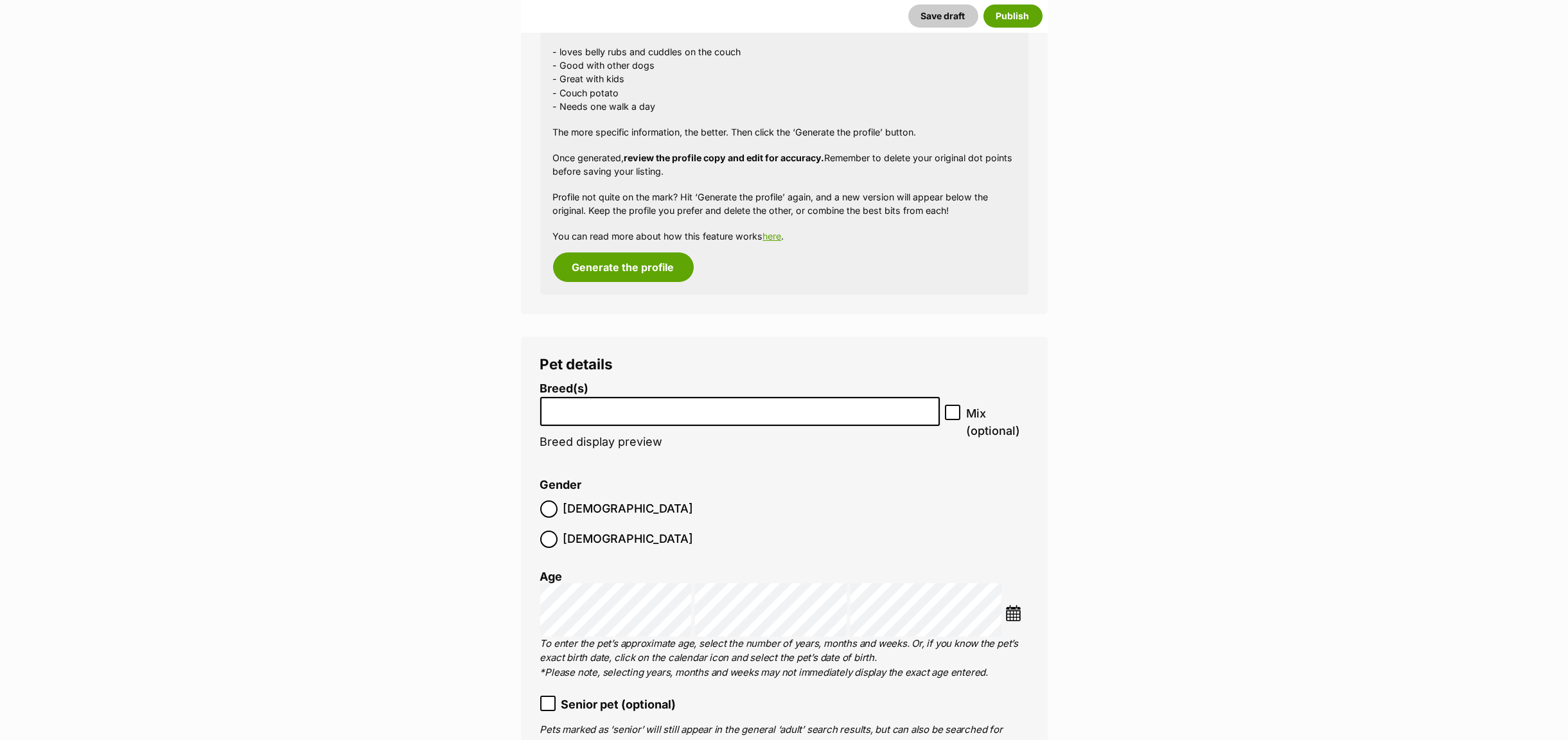
scroll to position [1252, 0]
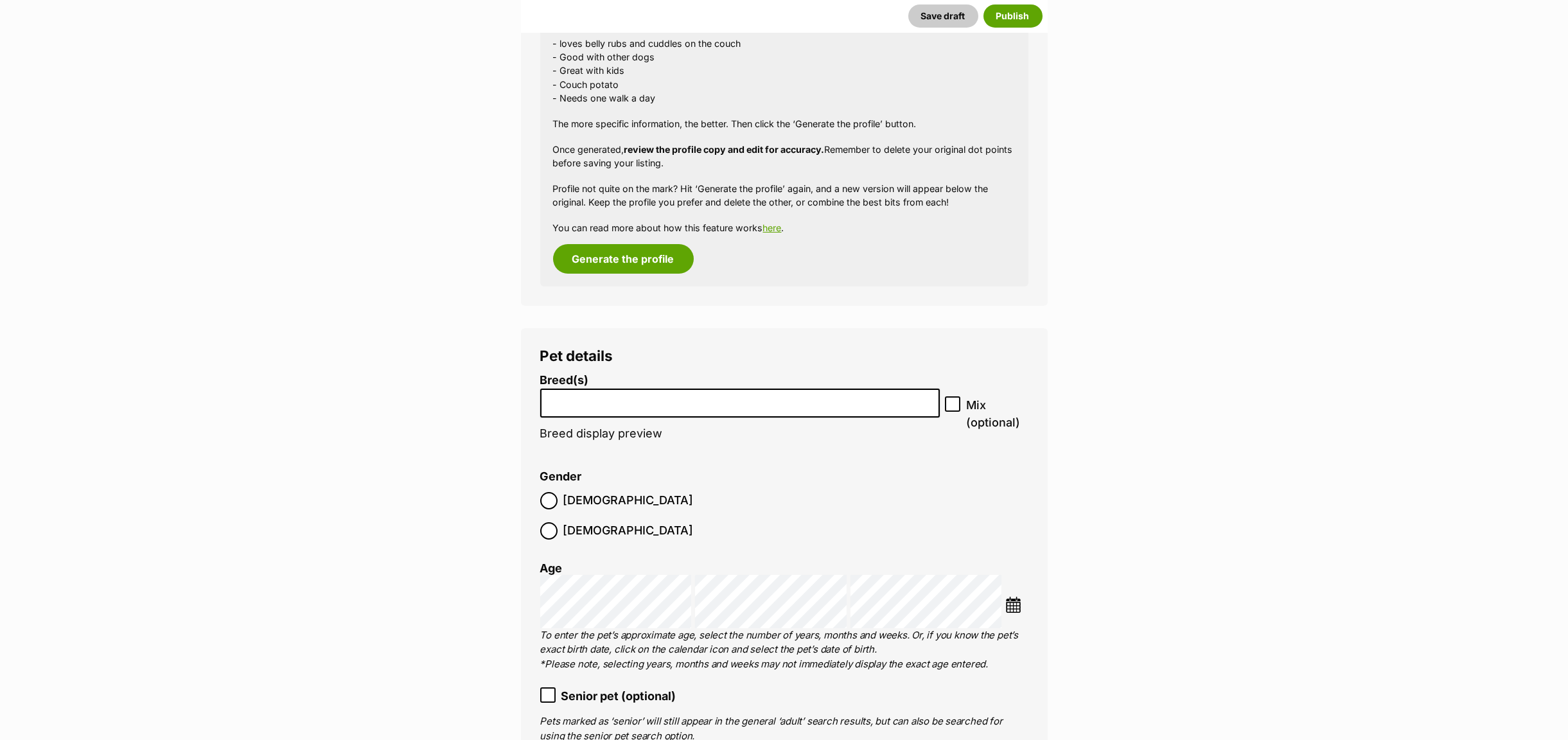
click at [580, 404] on input "search" at bounding box center [740, 399] width 390 height 13
type input "rag"
select select "263"
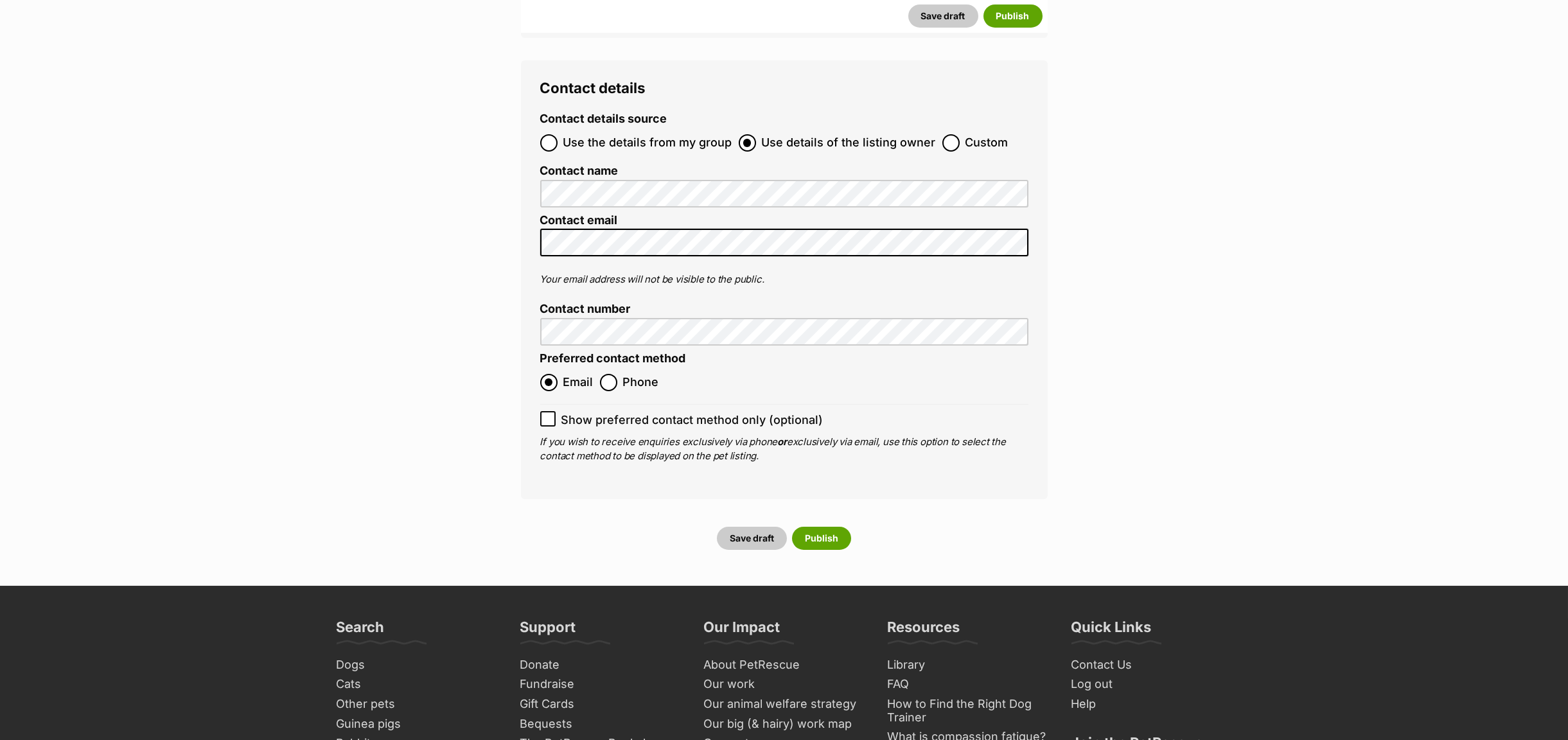
scroll to position [5008, 0]
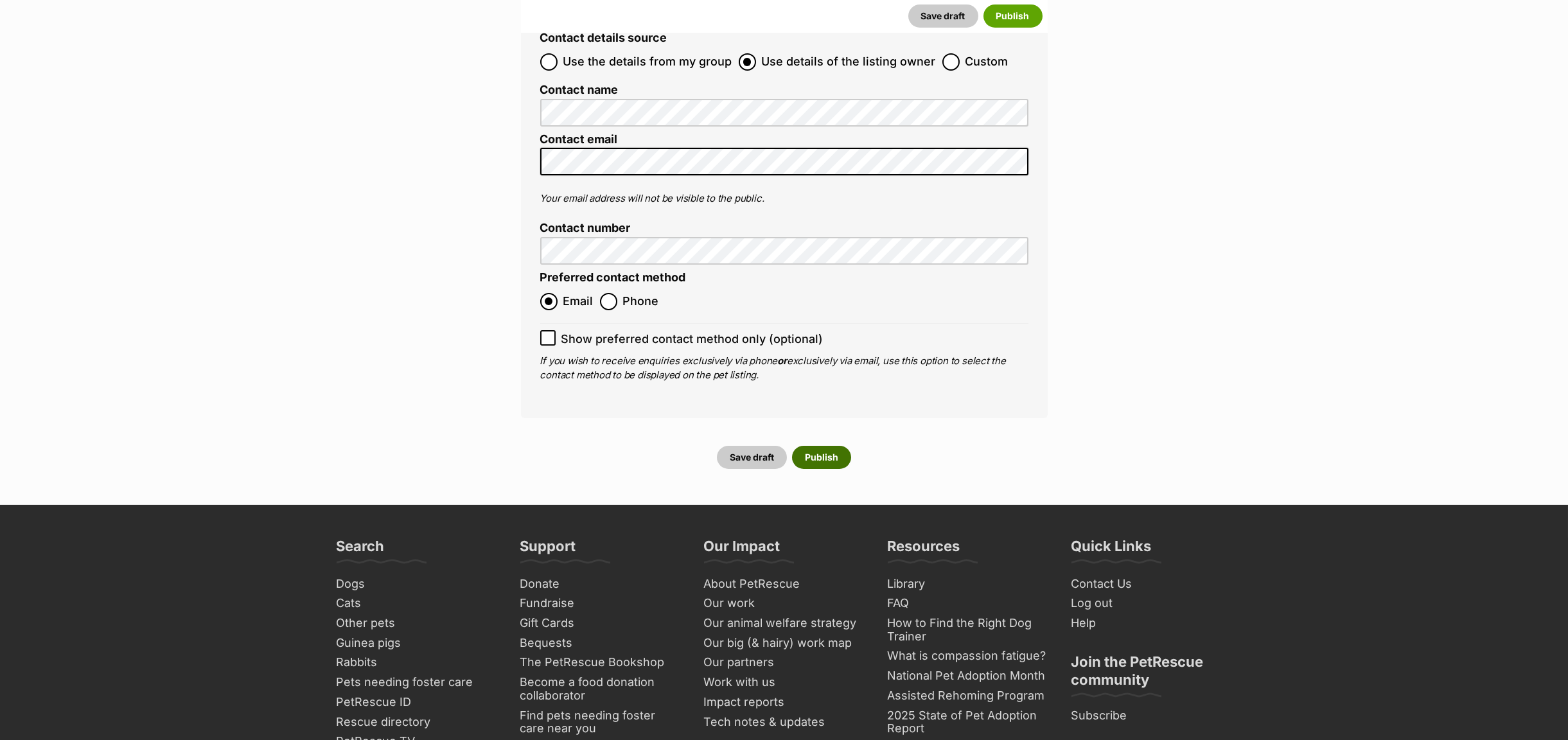
click at [826, 445] on button "Publish" at bounding box center [821, 457] width 59 height 23
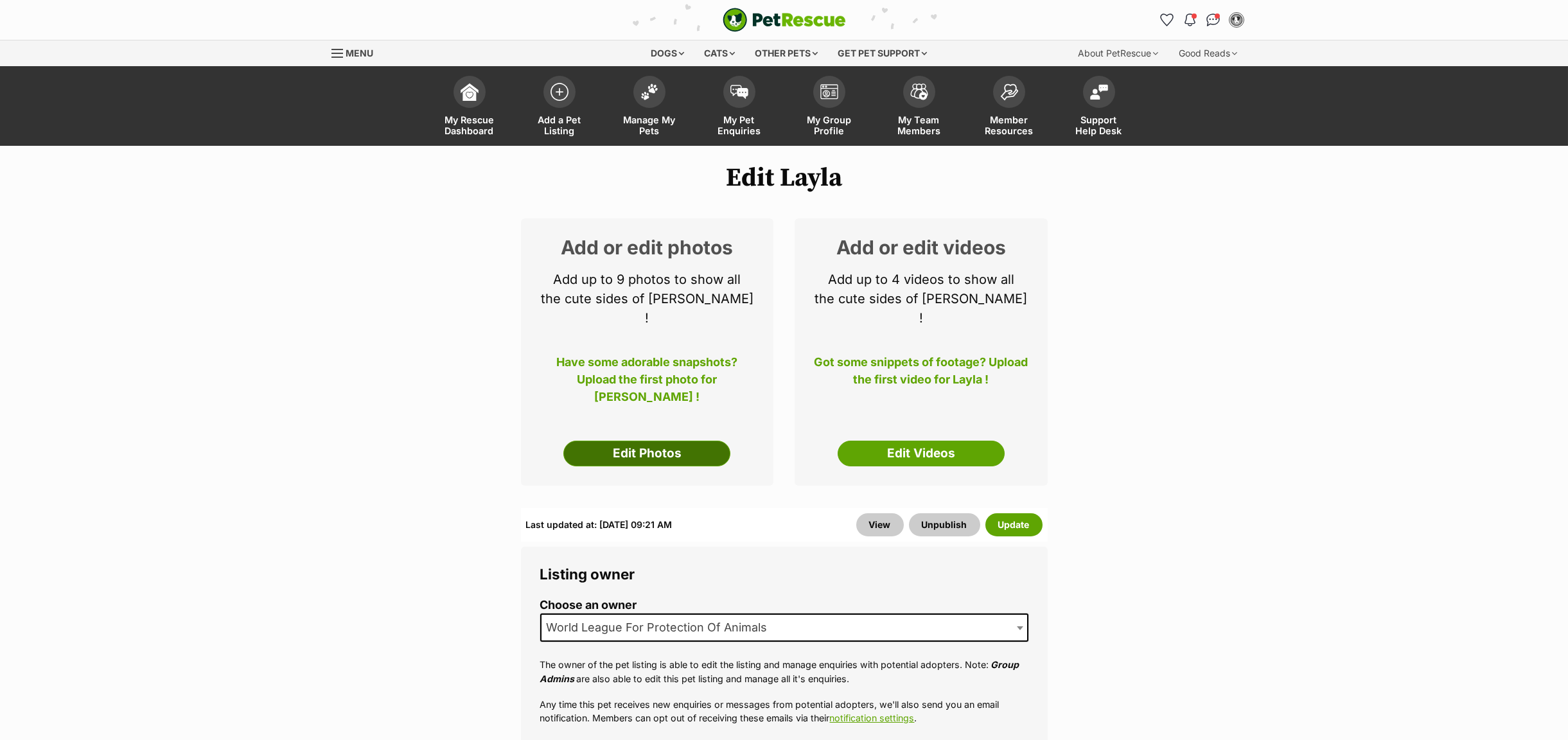
click at [645, 441] on link "Edit Photos" at bounding box center [647, 453] width 167 height 26
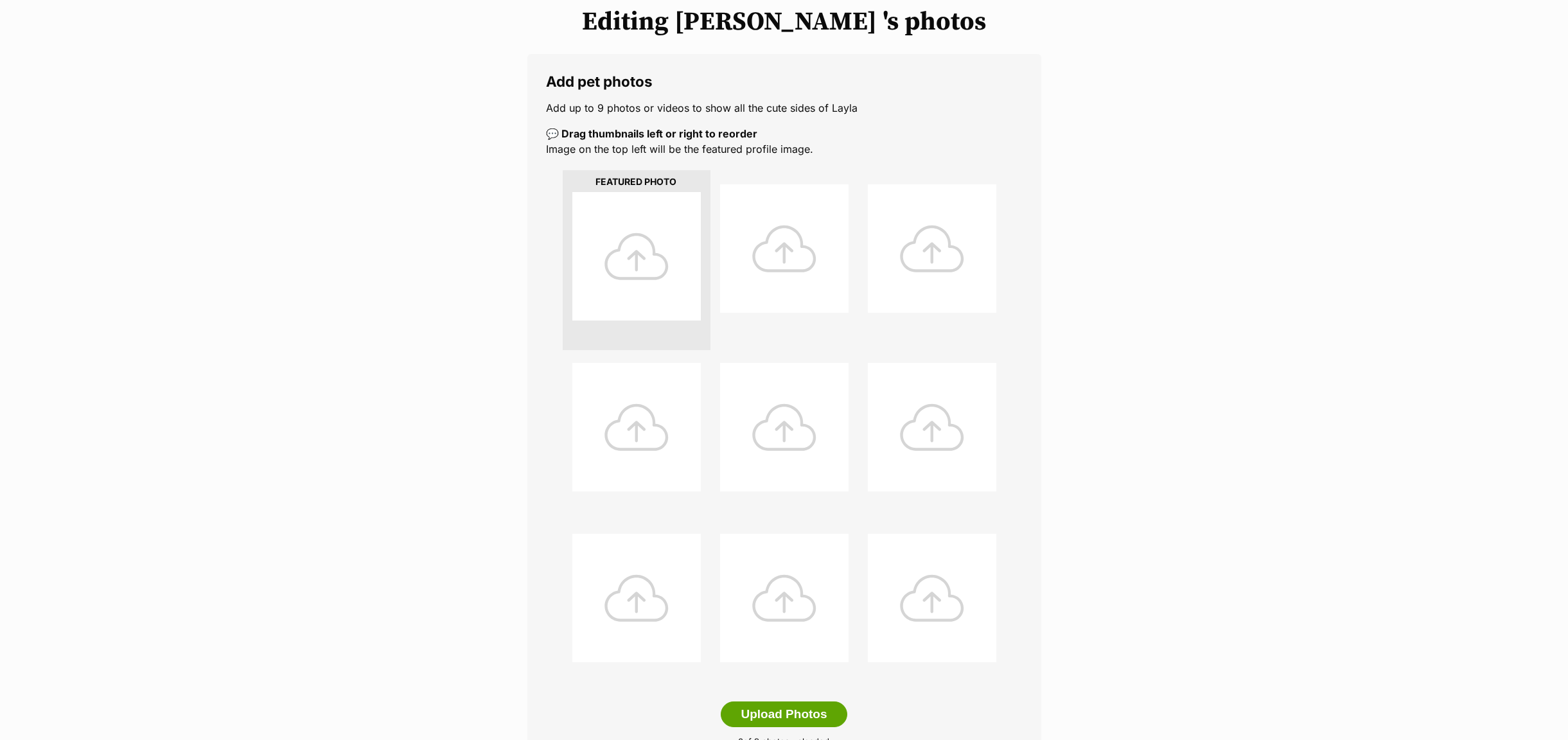
scroll to position [482, 0]
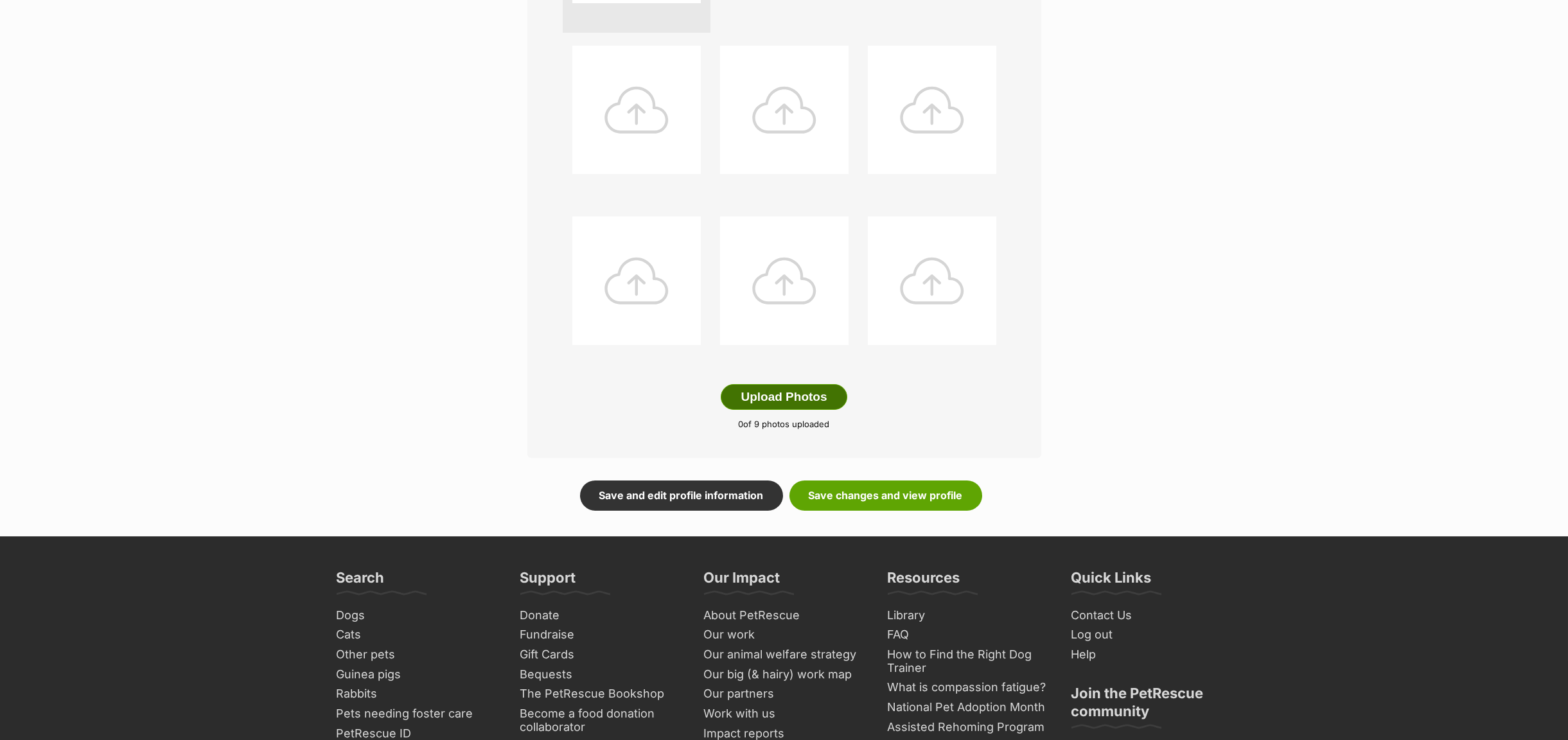
click at [786, 397] on button "Upload Photos" at bounding box center [784, 397] width 126 height 26
click at [862, 499] on link "Save changes and view profile" at bounding box center [886, 496] width 193 height 29
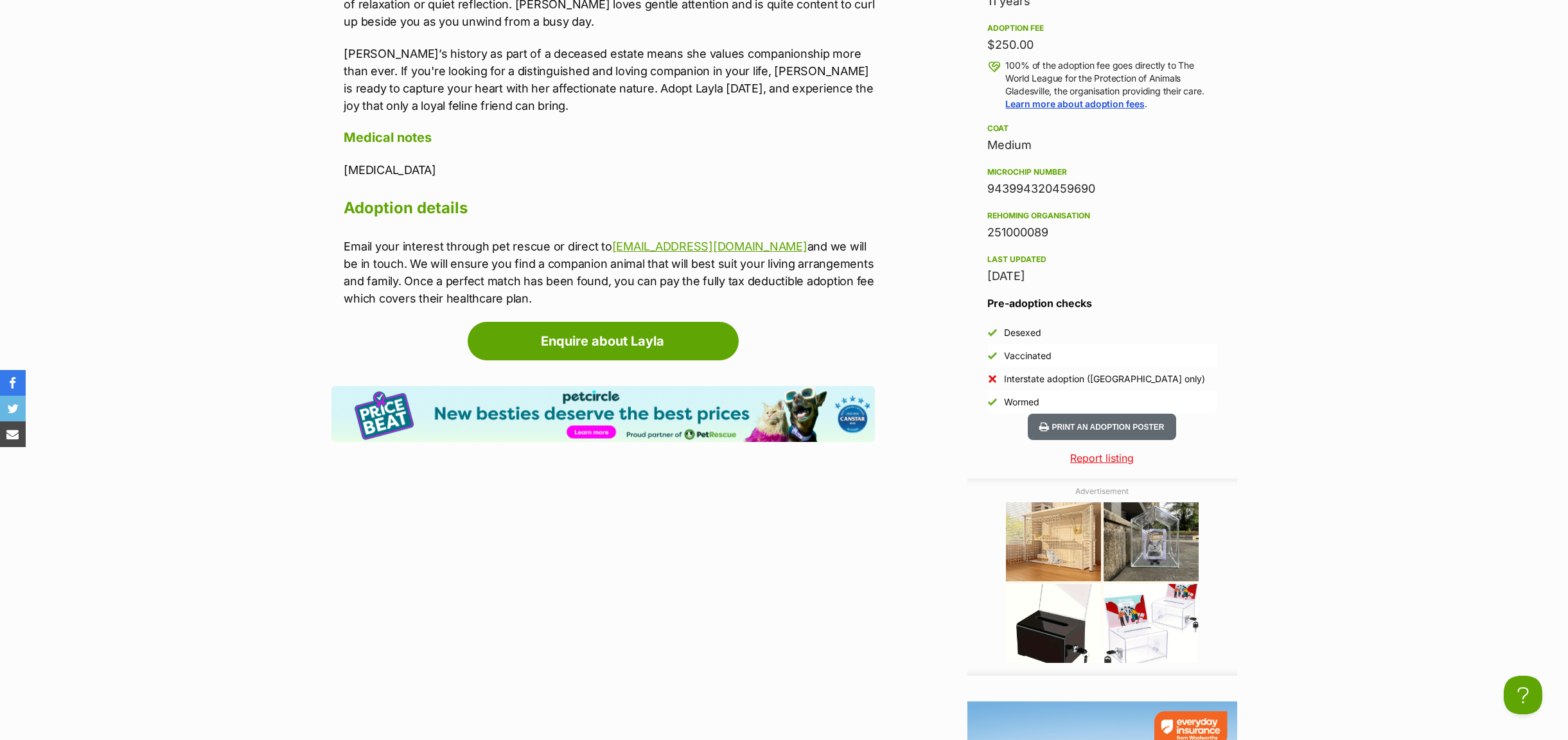
scroll to position [963, 0]
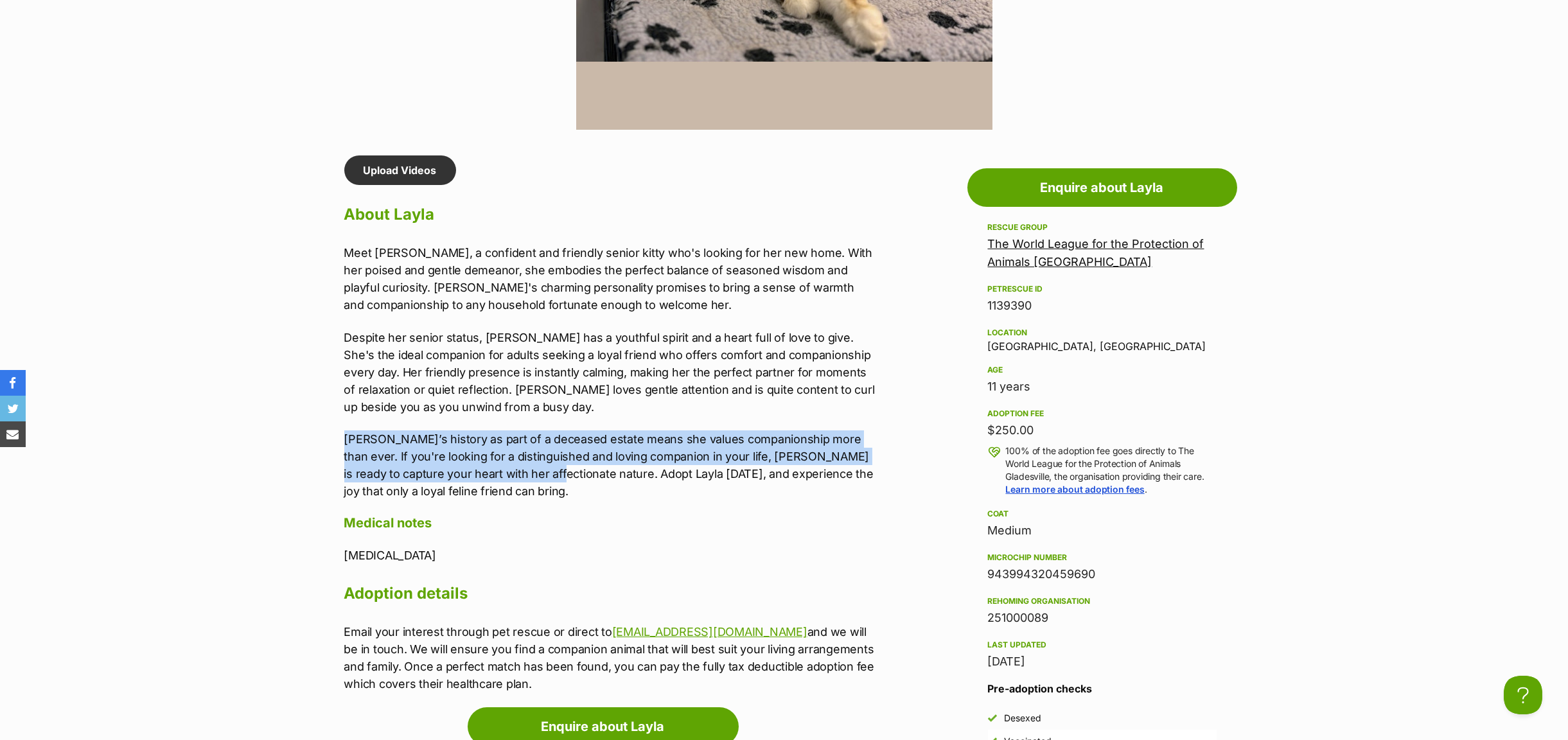
drag, startPoint x: 345, startPoint y: 431, endPoint x: 519, endPoint y: 473, distance: 179.0
click at [519, 473] on p "Layla’s history as part of a deceased estate means she values companionship mor…" at bounding box center [610, 464] width 531 height 69
copy p "Layla’s history as part of a deceased estate means she values companionship mor…"
